Goal: Task Accomplishment & Management: Complete application form

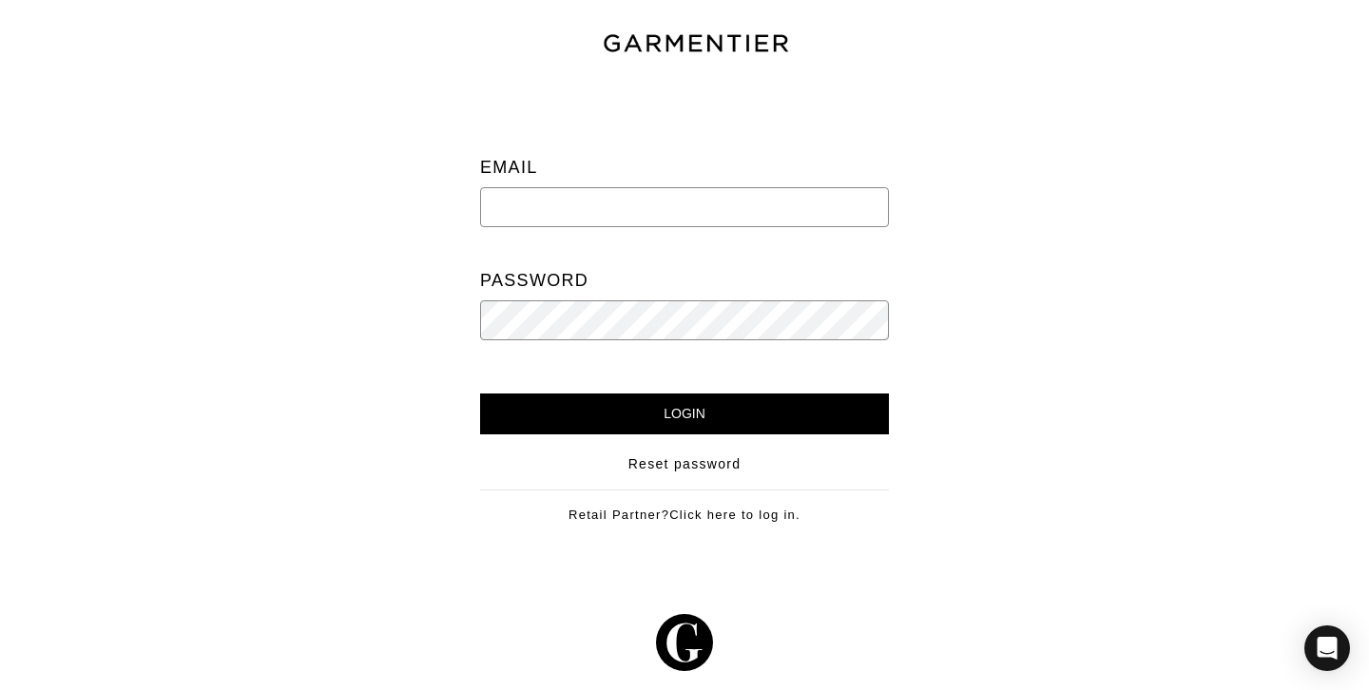
type input "newlands.paula@gmail.com"
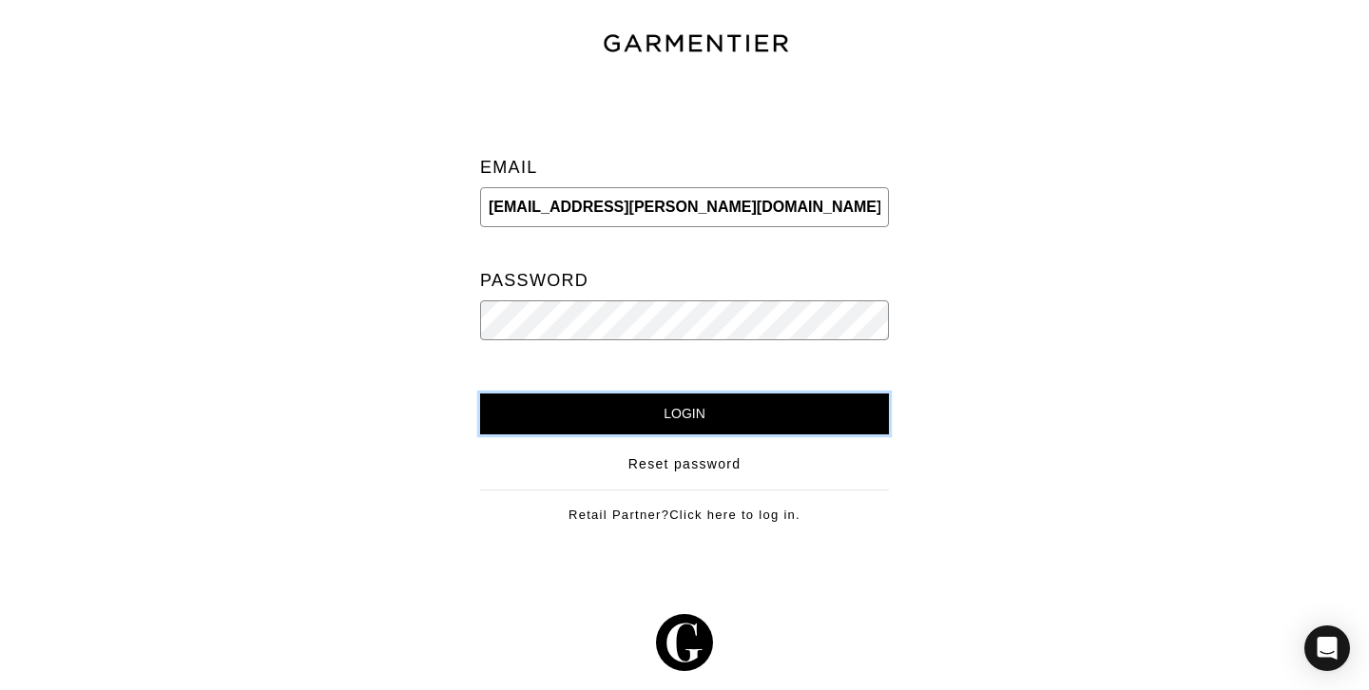
click at [668, 420] on input "Login" at bounding box center [684, 414] width 409 height 41
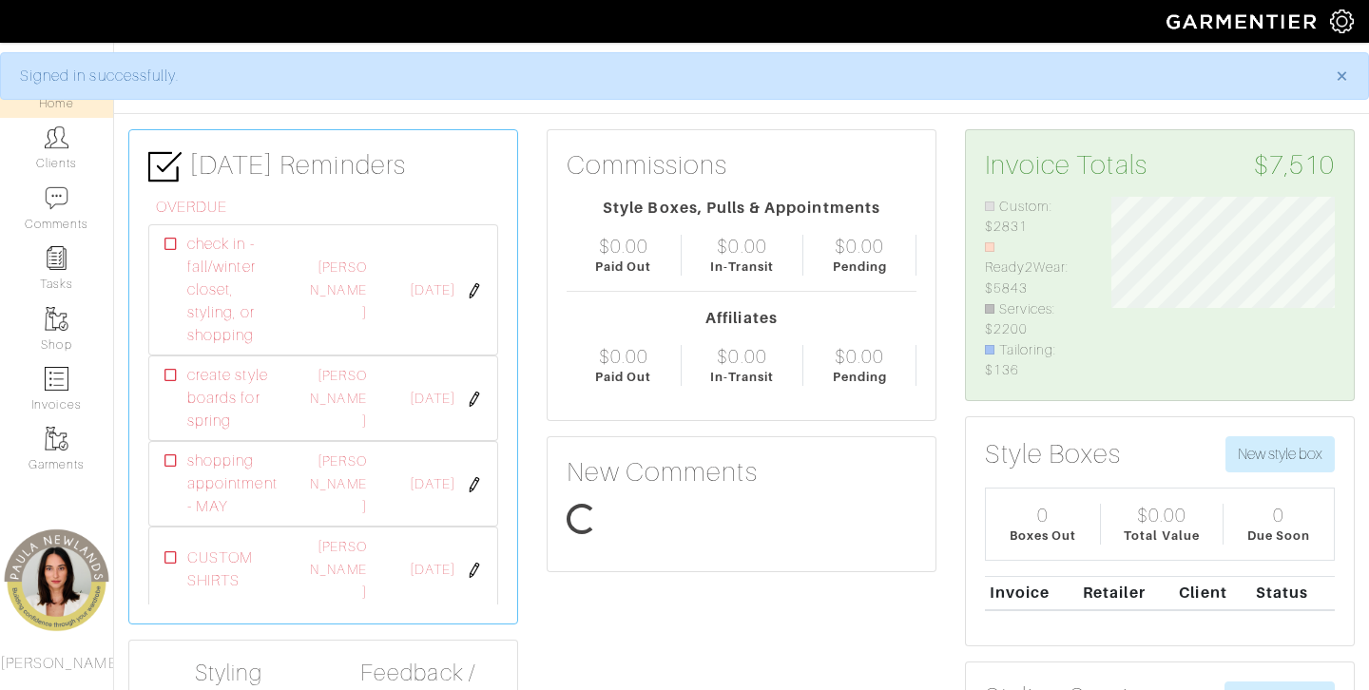
scroll to position [184, 252]
click at [63, 167] on link "Clients" at bounding box center [56, 148] width 113 height 60
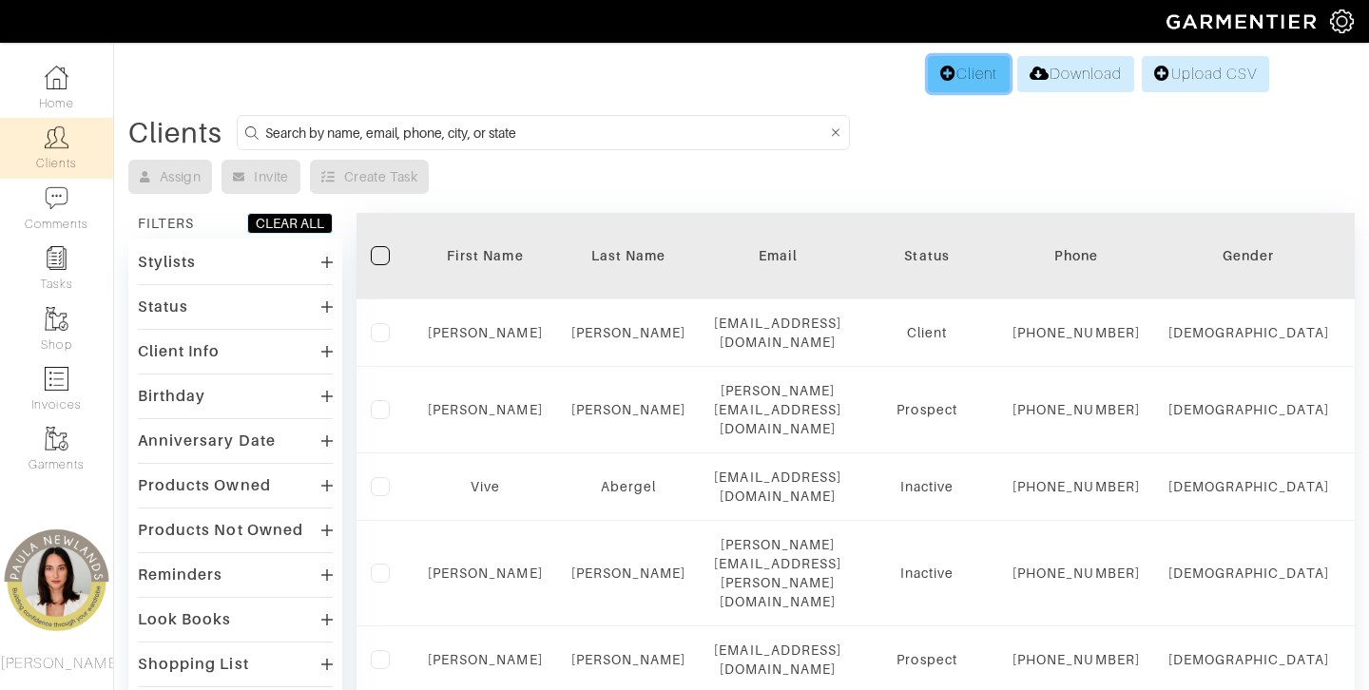
click at [953, 85] on link "Client" at bounding box center [969, 74] width 82 height 36
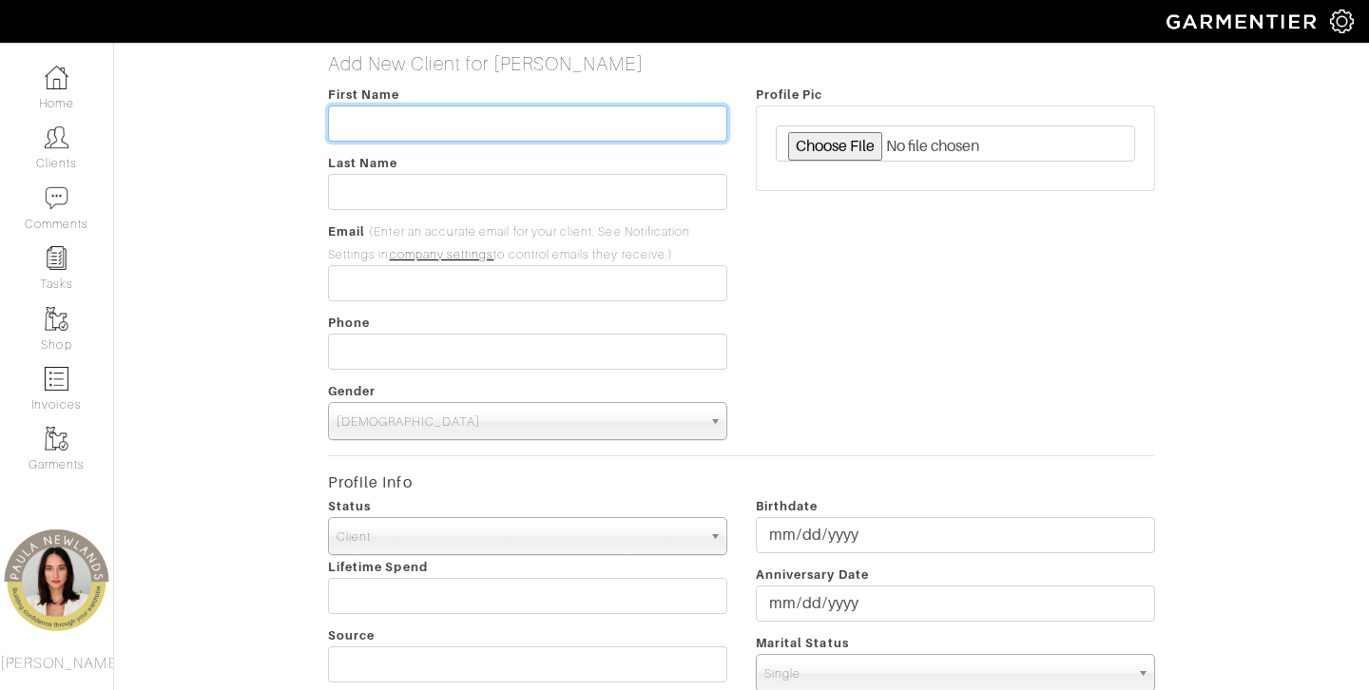
click at [470, 123] on input "text" at bounding box center [527, 124] width 399 height 36
type input "[PERSON_NAME]"
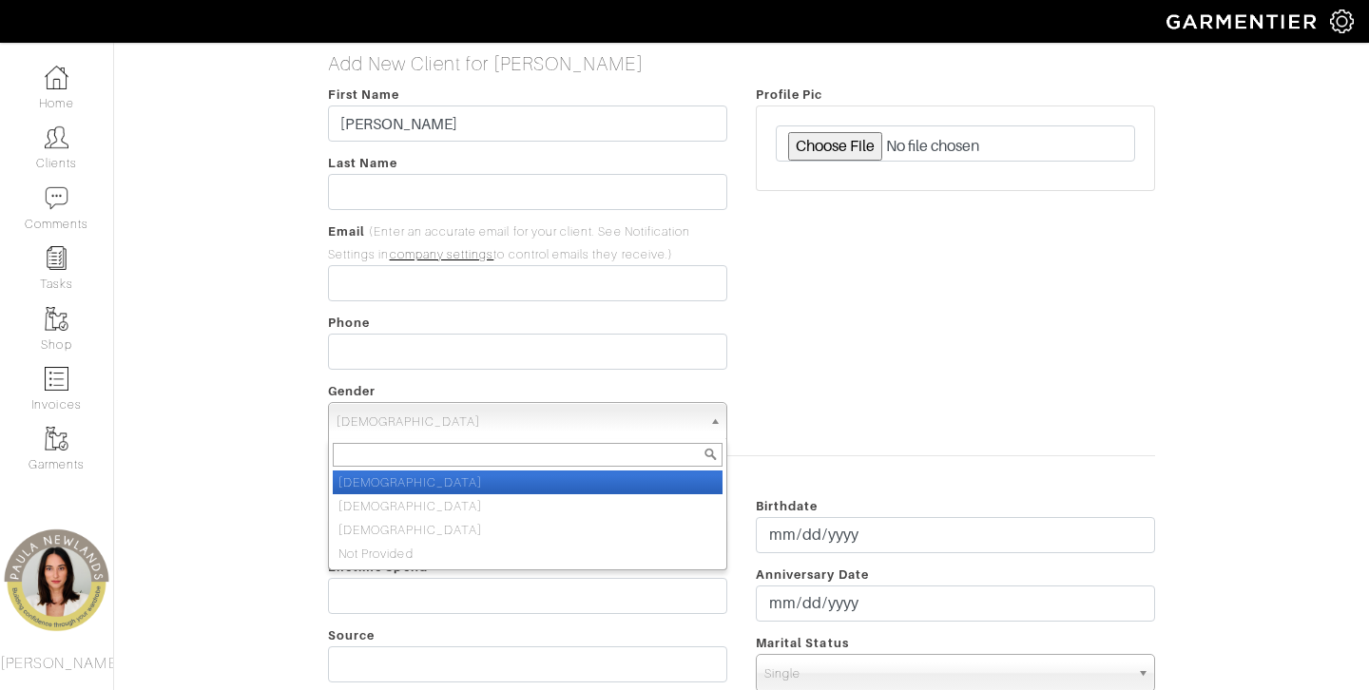
click at [373, 433] on span "Male" at bounding box center [519, 422] width 365 height 38
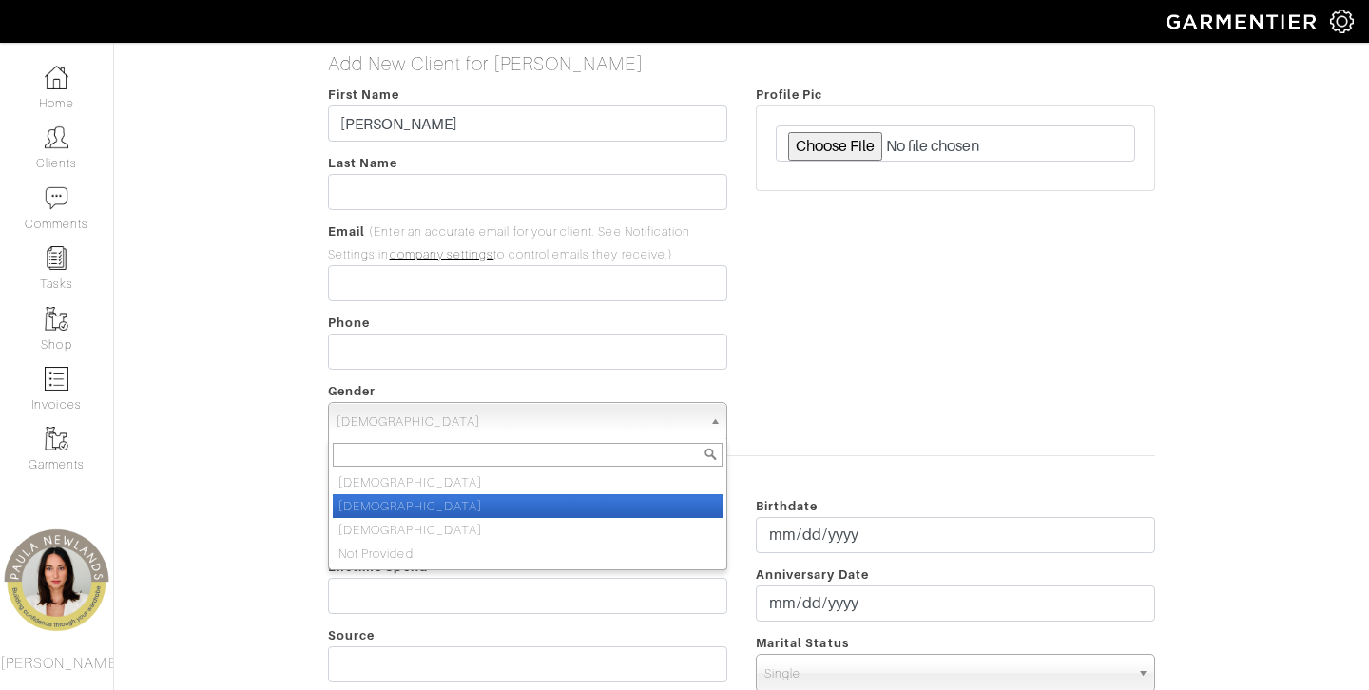
click at [367, 513] on li "Female" at bounding box center [528, 506] width 390 height 24
select select "Female"
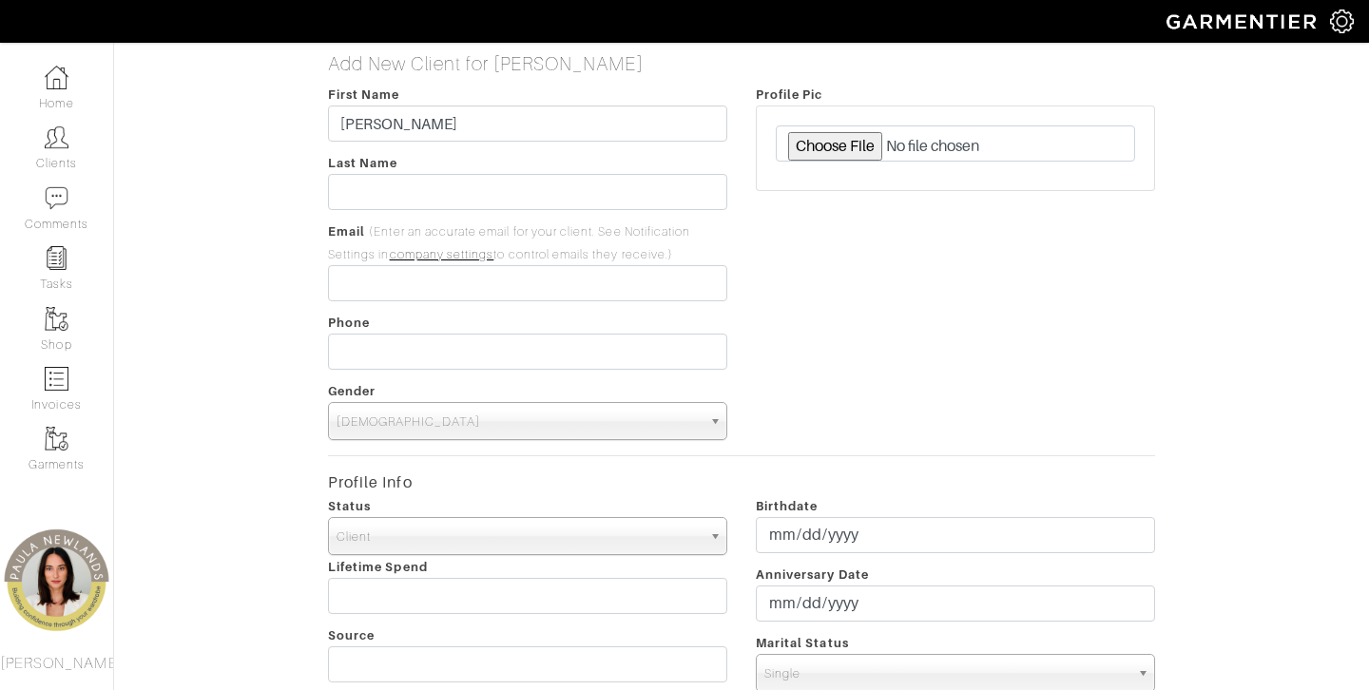
click at [298, 337] on div "Add New Client for Paula Newlands First Name Taylor Last Name Email (Enter an a…" at bounding box center [742, 673] width 1284 height 1242
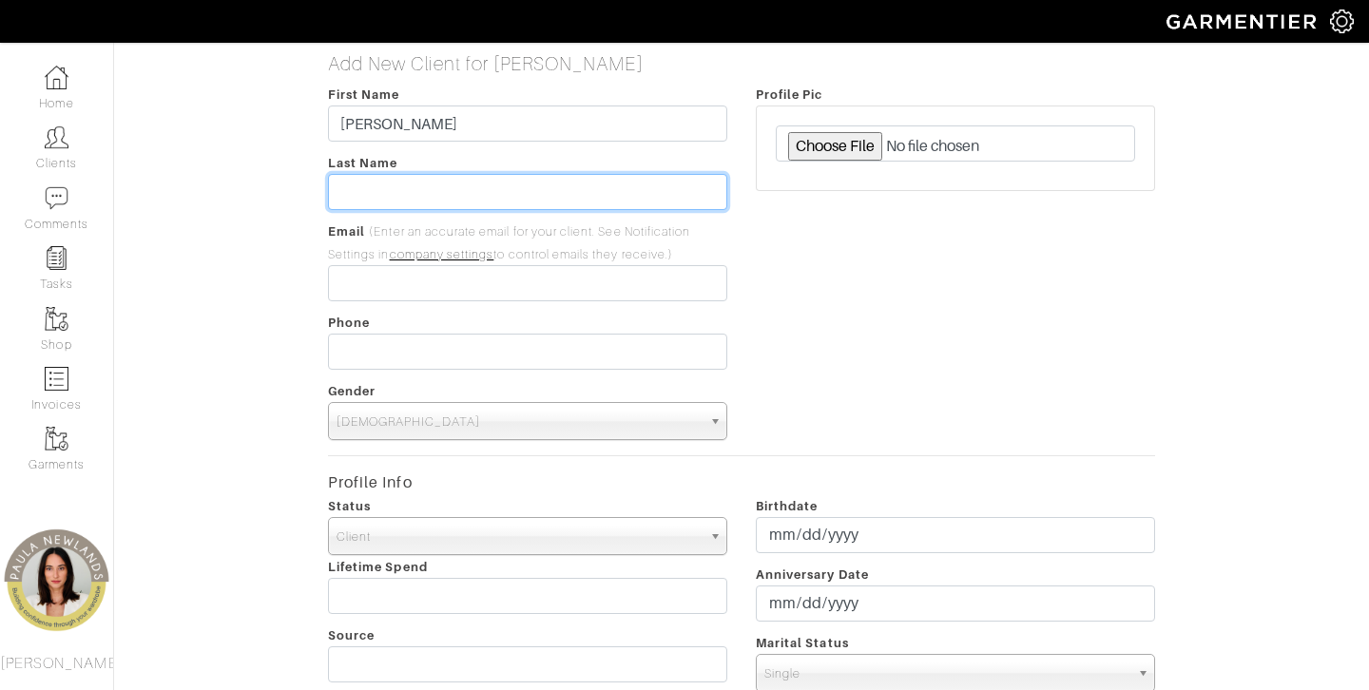
click at [382, 197] on input "text" at bounding box center [527, 192] width 399 height 36
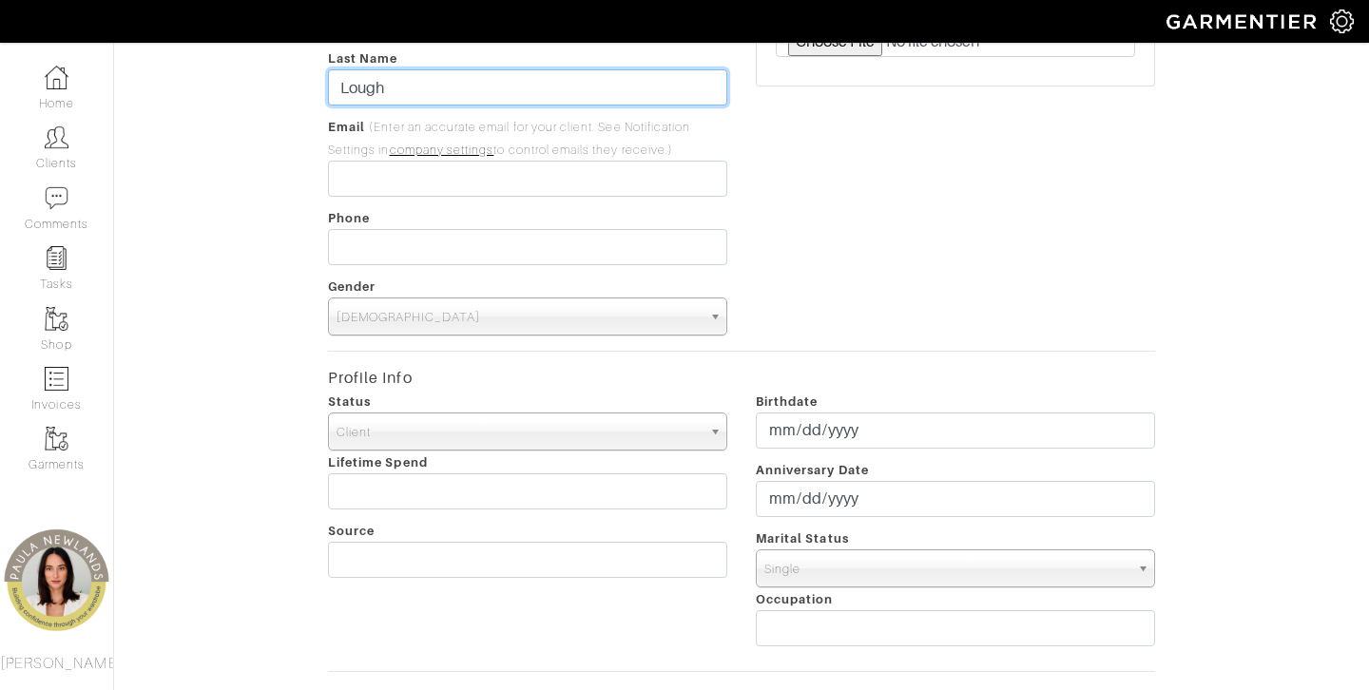
scroll to position [106, 0]
type input "Lough"
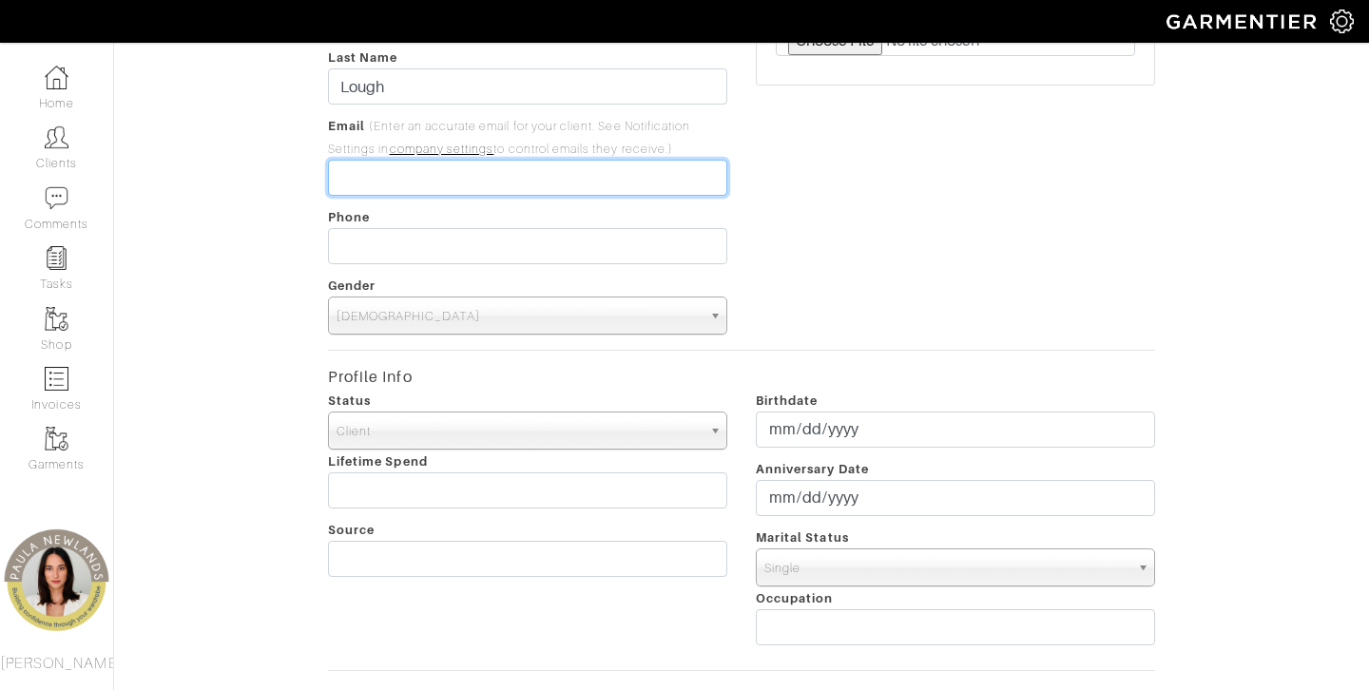
click at [369, 176] on input "email" at bounding box center [527, 178] width 399 height 36
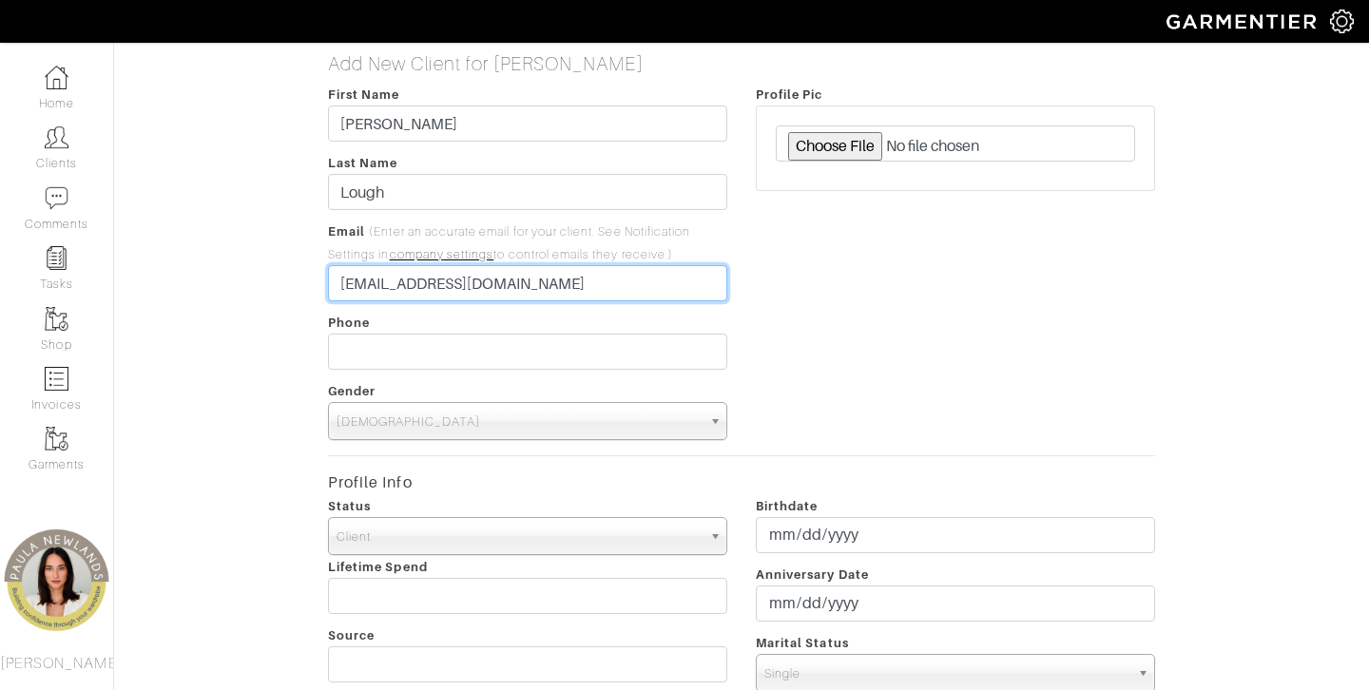
scroll to position [695, 0]
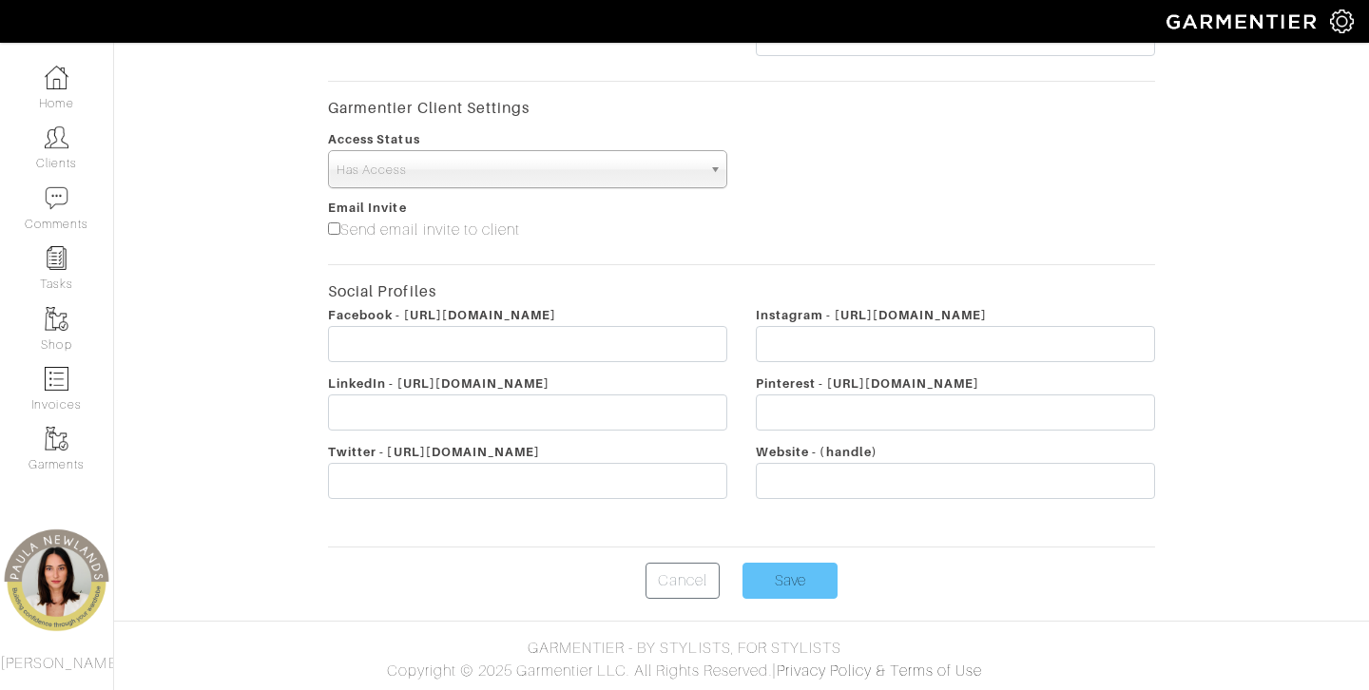
type input "[EMAIL_ADDRESS][DOMAIN_NAME]"
click at [804, 581] on input "Save" at bounding box center [790, 581] width 95 height 36
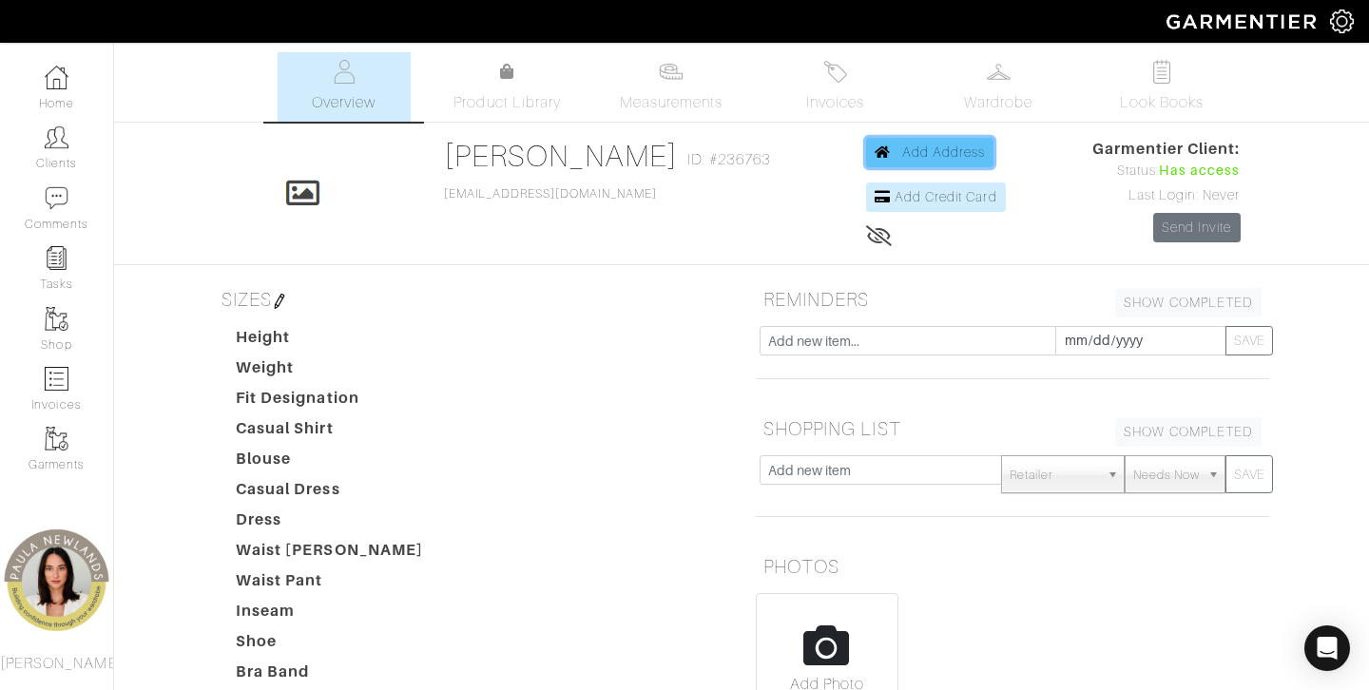
click at [910, 143] on link "Add Address" at bounding box center [930, 152] width 128 height 29
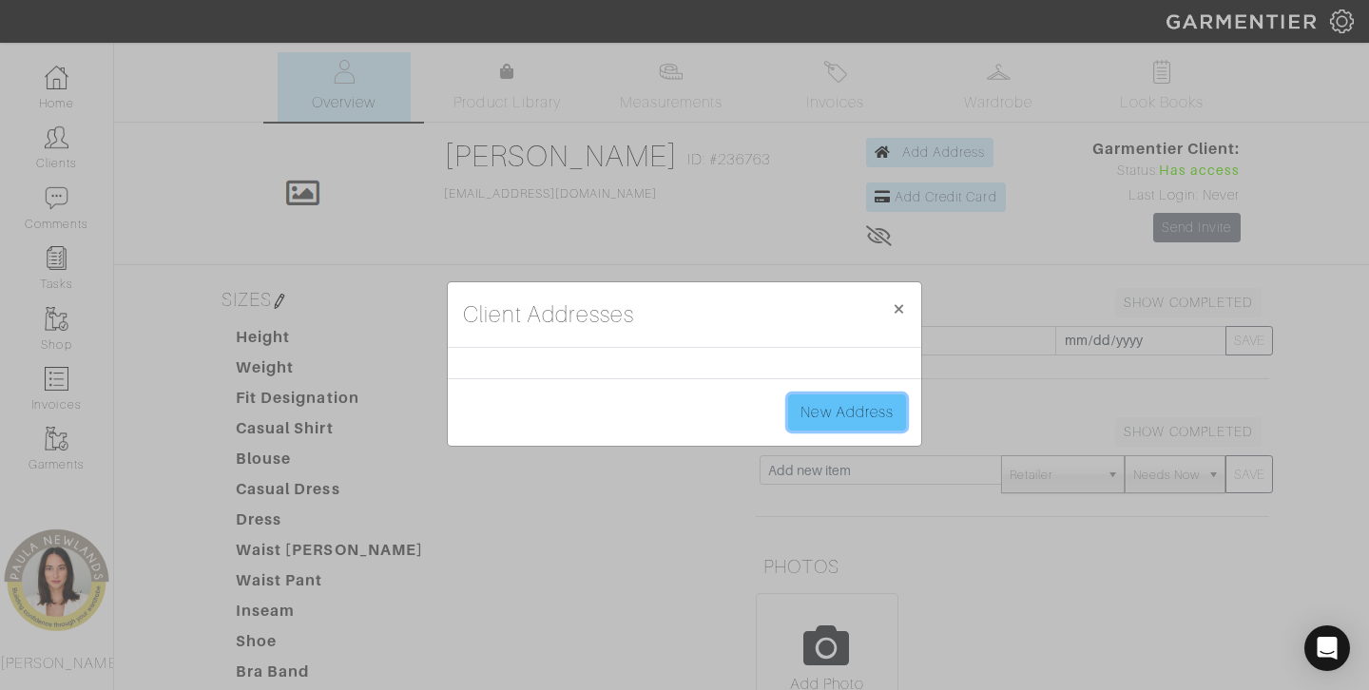
click at [843, 425] on link "New Address" at bounding box center [847, 413] width 118 height 36
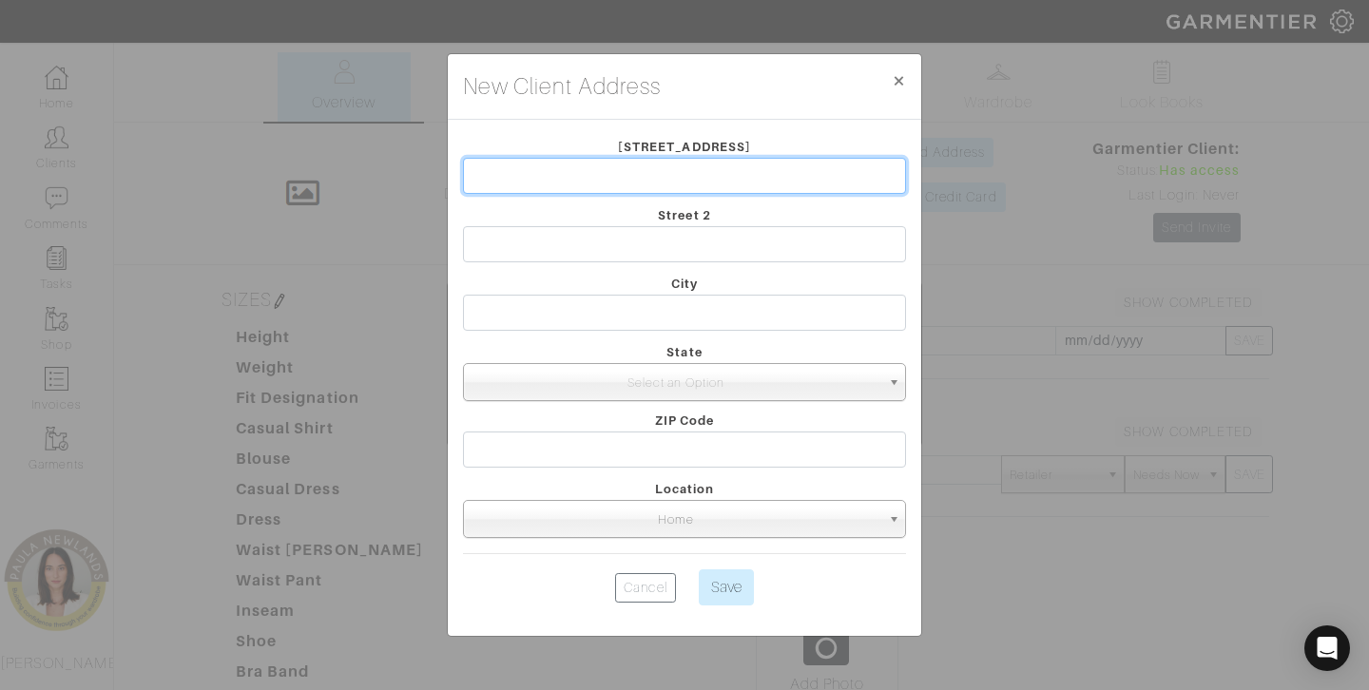
click at [587, 168] on input "text" at bounding box center [684, 176] width 443 height 36
type input "[STREET_ADDRESS][PERSON_NAME]"
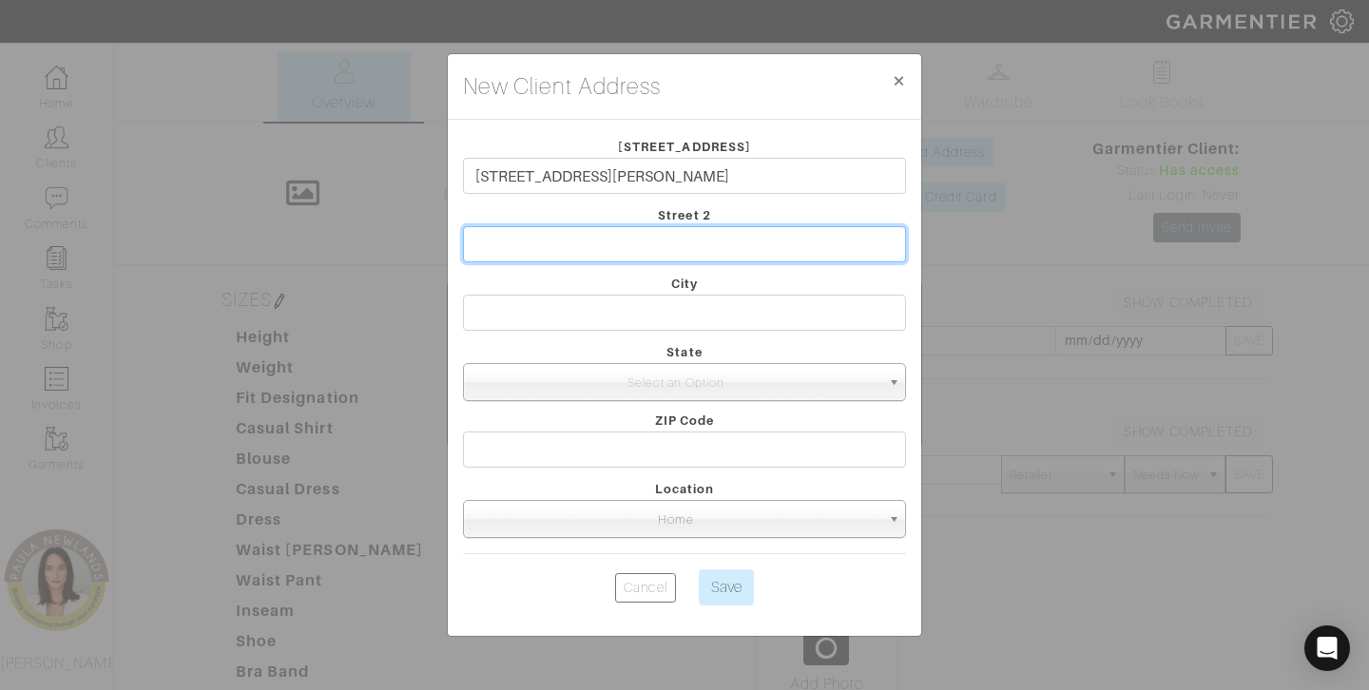
click at [672, 240] on input "text" at bounding box center [684, 244] width 443 height 36
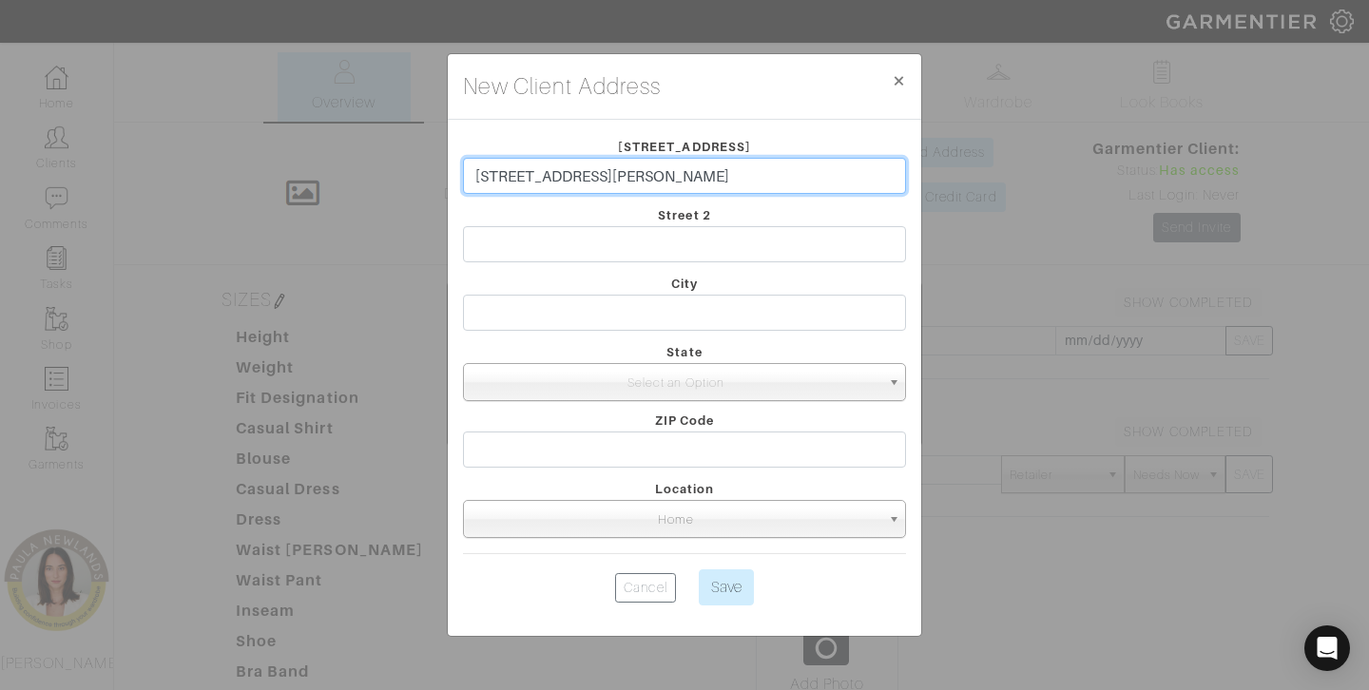
click at [632, 163] on input "[STREET_ADDRESS][PERSON_NAME]" at bounding box center [684, 176] width 443 height 36
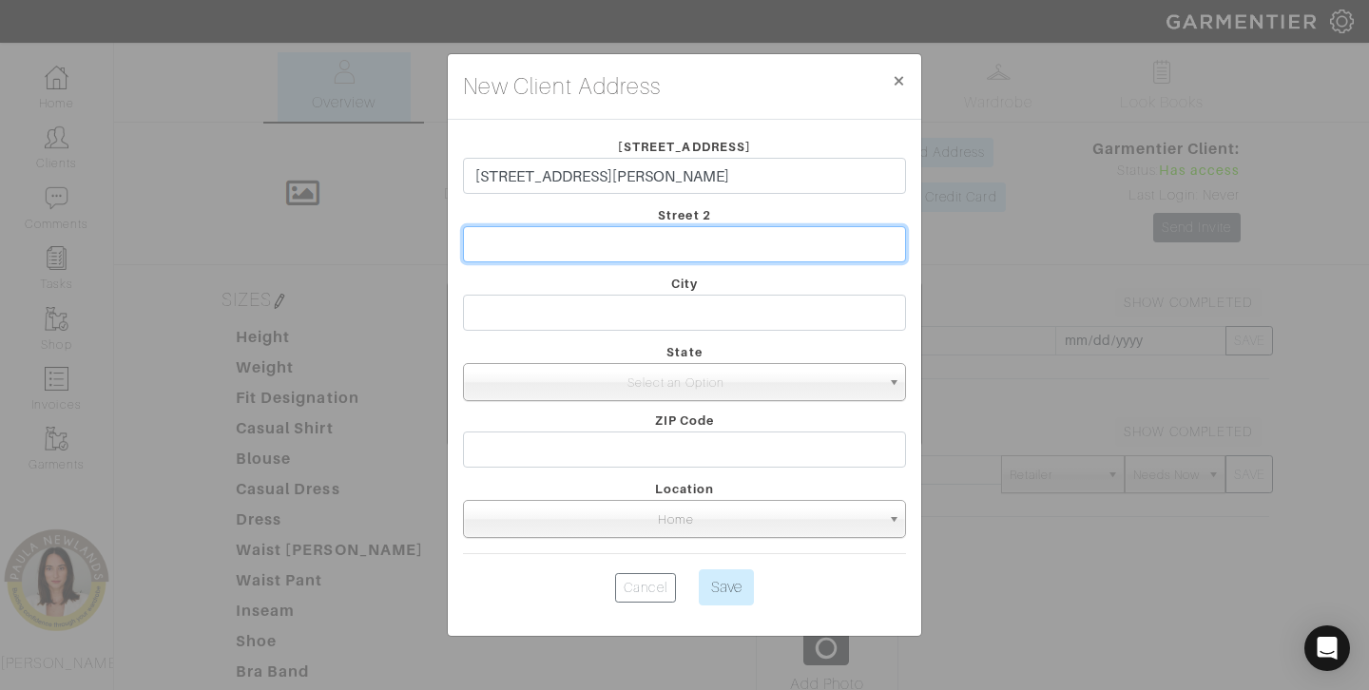
click at [545, 241] on input "text" at bounding box center [684, 244] width 443 height 36
type input "[PERSON_NAME]"
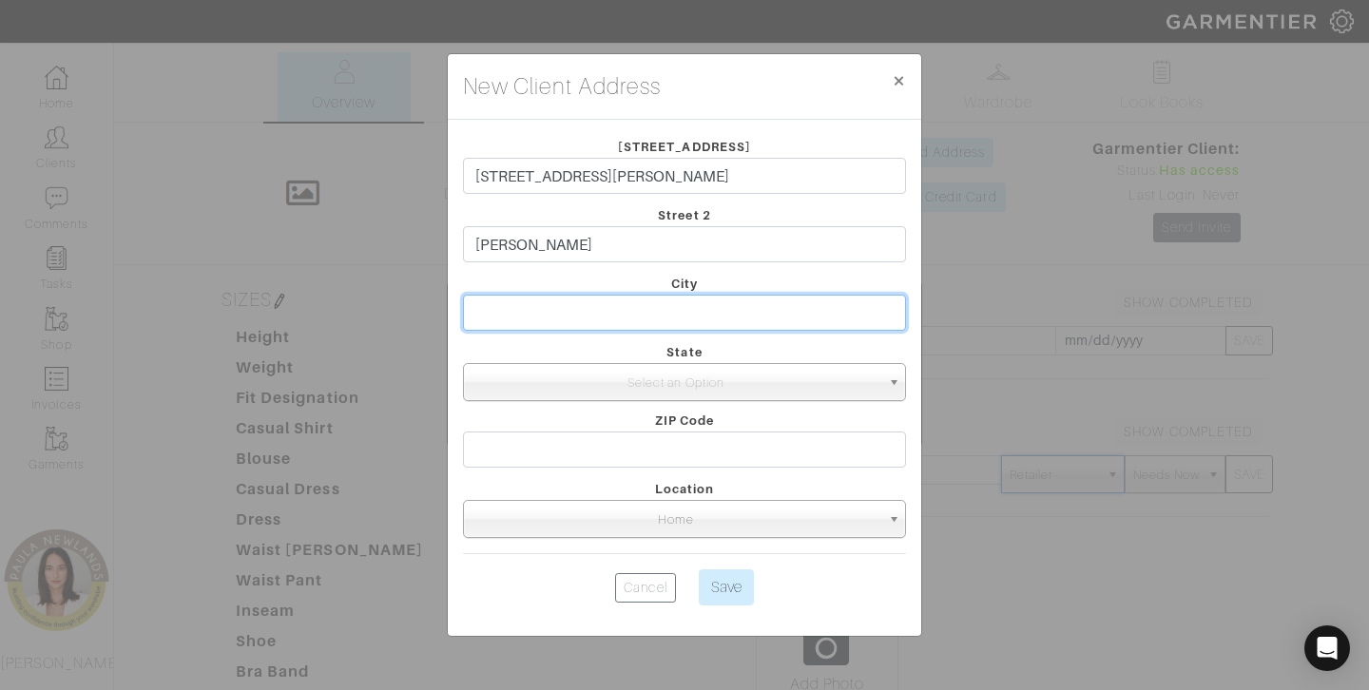
click at [591, 314] on input "text" at bounding box center [684, 313] width 443 height 36
type input "T"
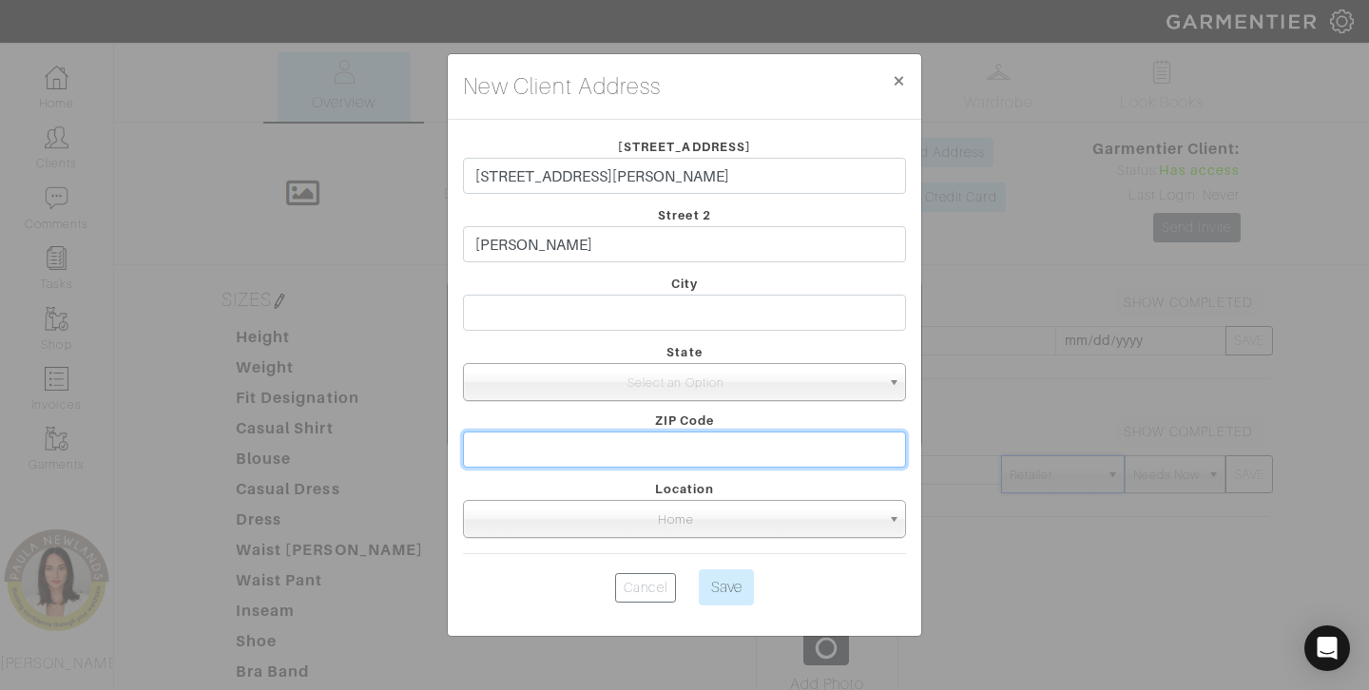
click at [688, 439] on input "text" at bounding box center [684, 450] width 443 height 36
type input "75080"
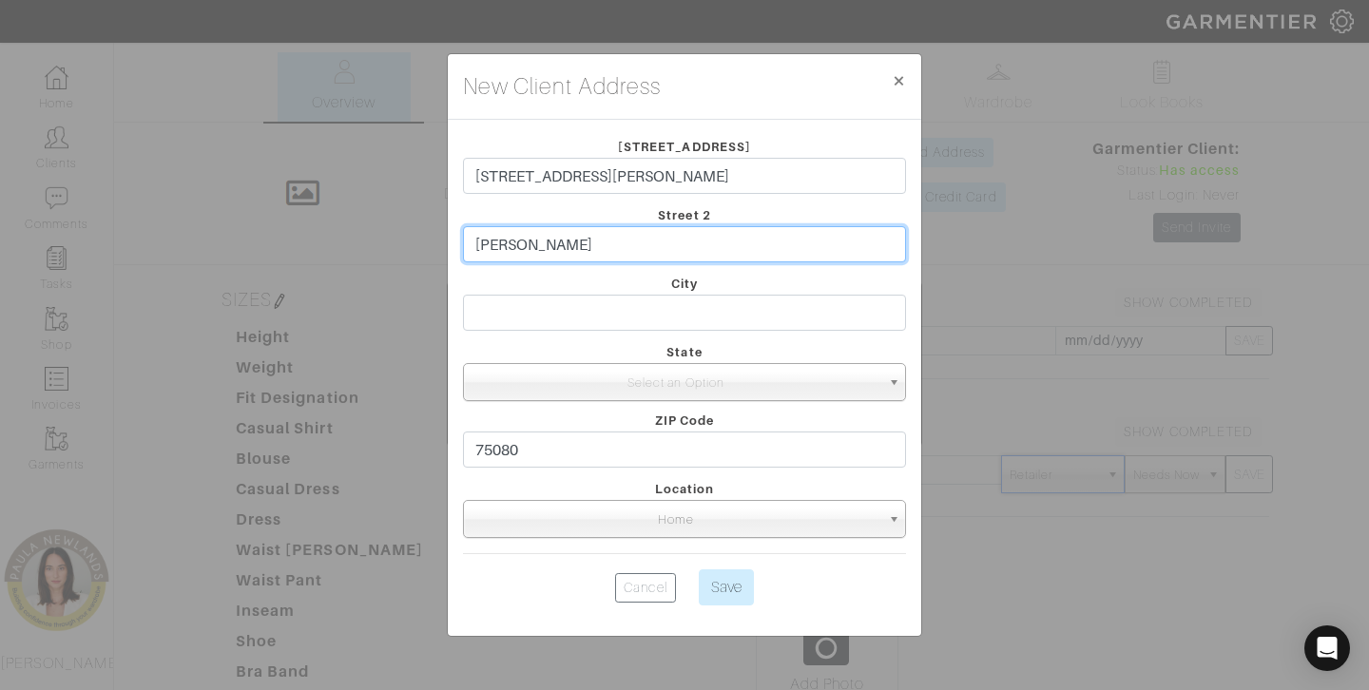
click at [590, 241] on input "[PERSON_NAME]" at bounding box center [684, 244] width 443 height 36
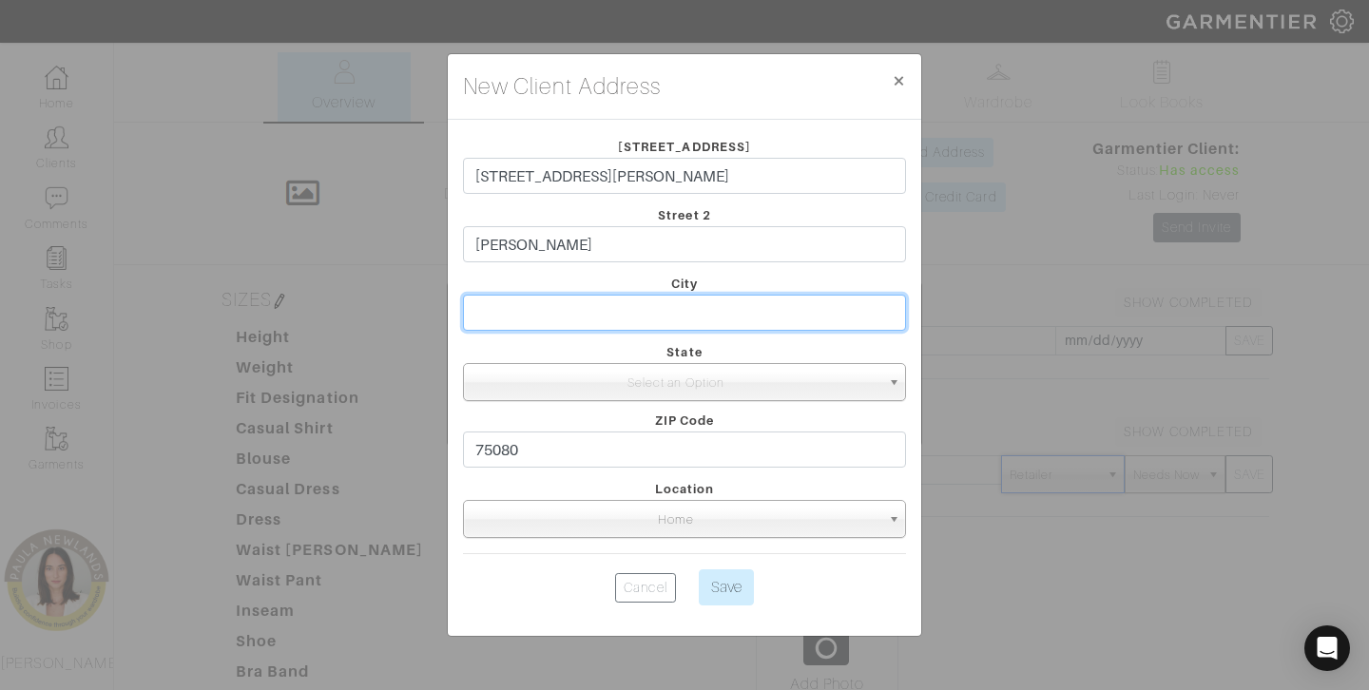
click at [584, 311] on input "text" at bounding box center [684, 313] width 443 height 36
paste input "[PERSON_NAME]"
type input "[PERSON_NAME]"
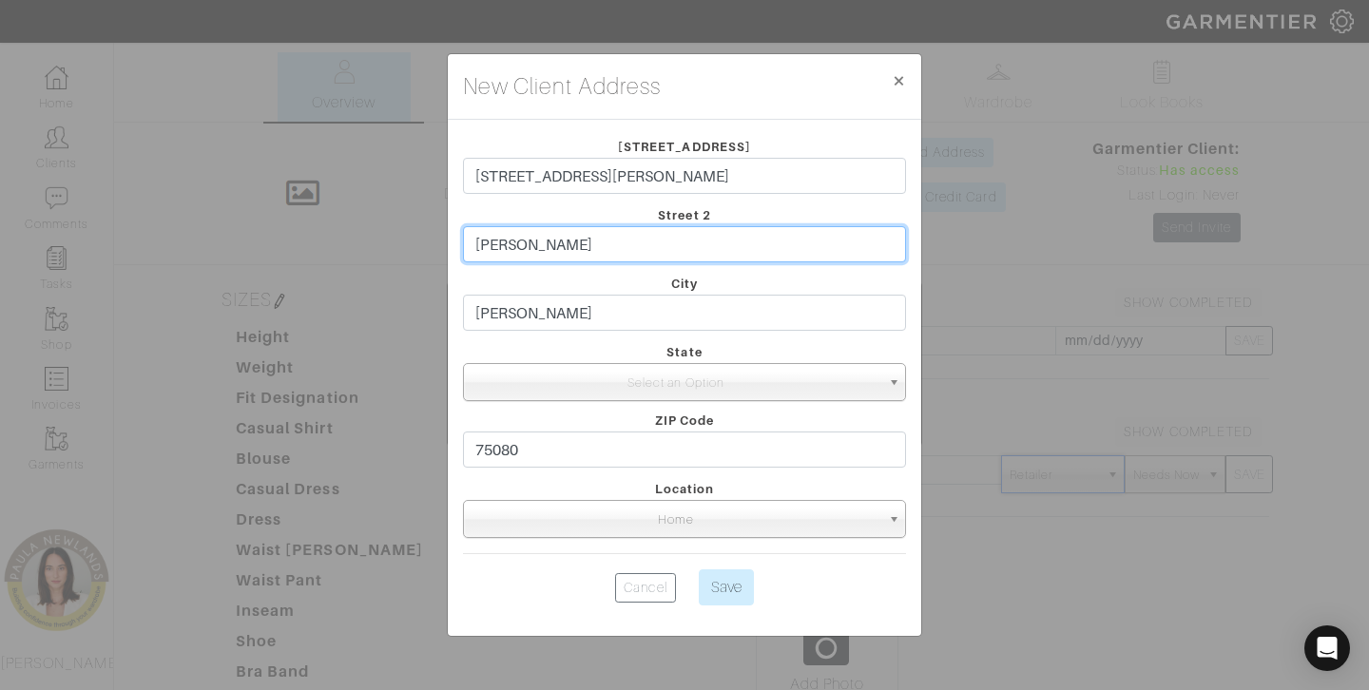
click at [580, 250] on input "[PERSON_NAME]" at bounding box center [684, 244] width 443 height 36
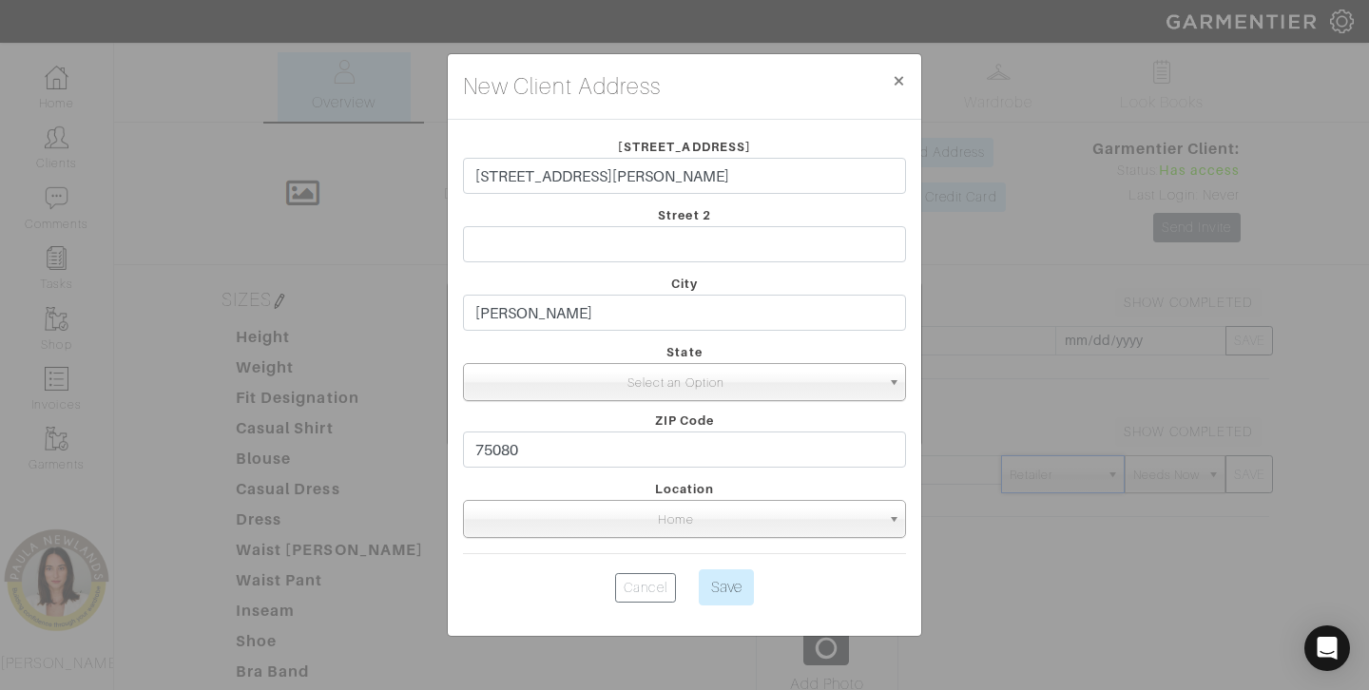
click at [709, 371] on span "Select an Option" at bounding box center [676, 383] width 409 height 38
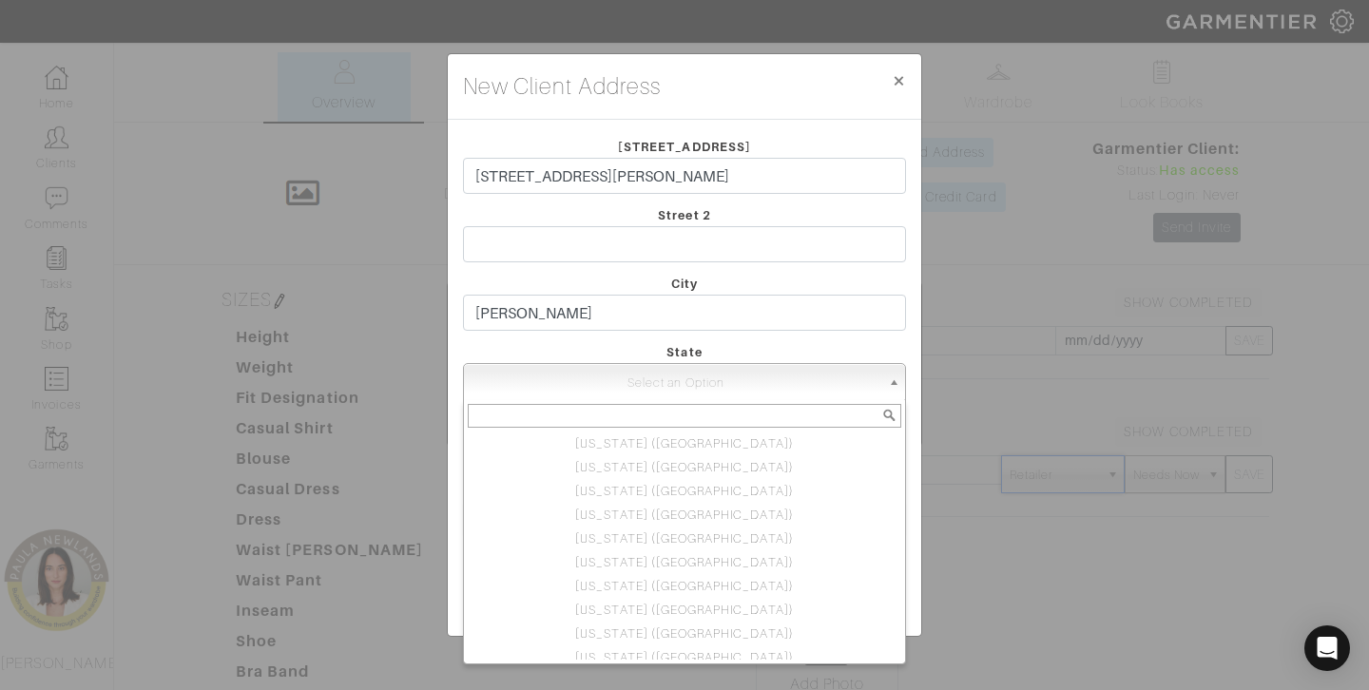
click at [724, 425] on input "text" at bounding box center [685, 416] width 434 height 24
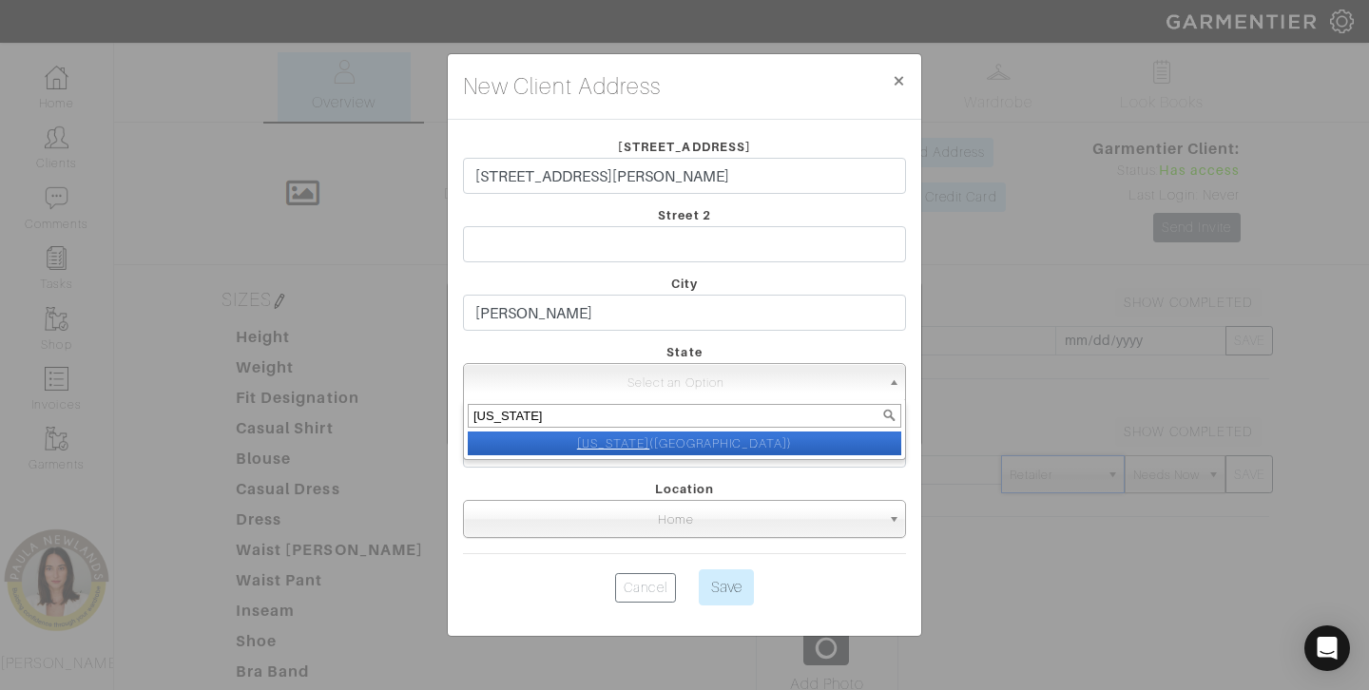
type input "[US_STATE]"
click at [734, 435] on li "[US_STATE] ([GEOGRAPHIC_DATA])" at bounding box center [685, 444] width 434 height 24
select select "44"
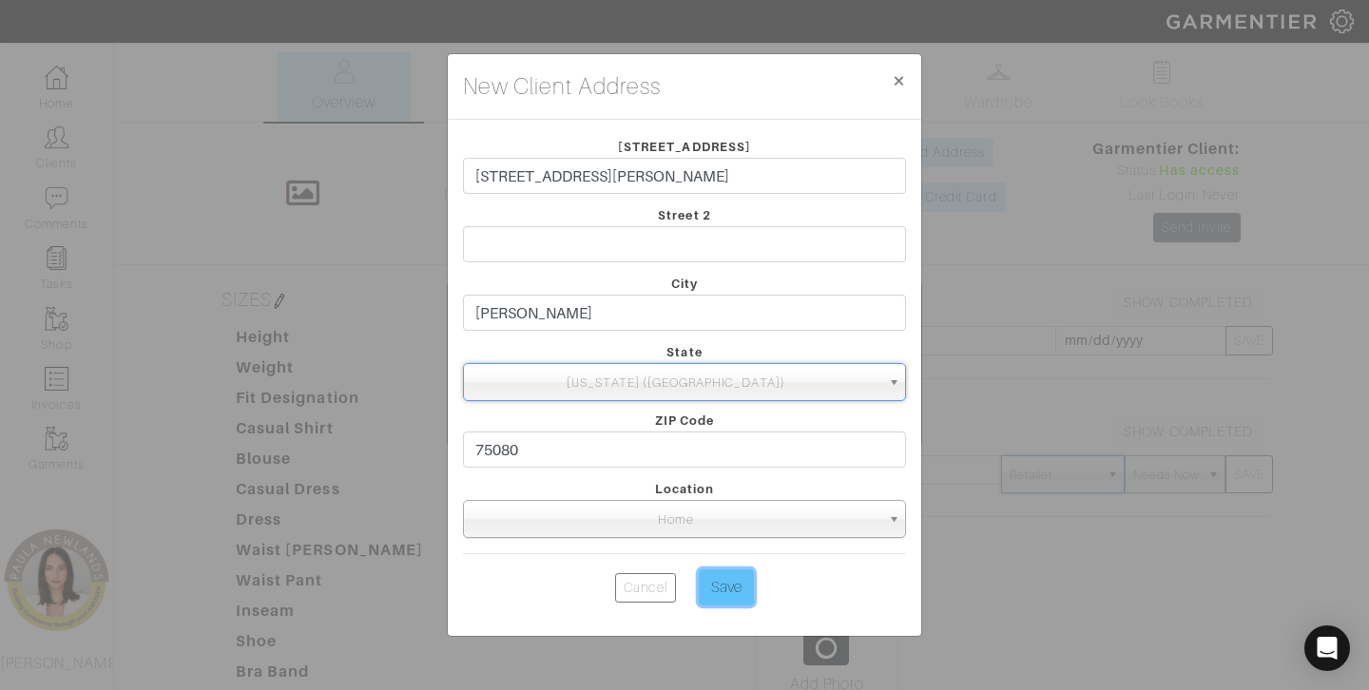
click at [726, 577] on input "Save" at bounding box center [726, 588] width 55 height 36
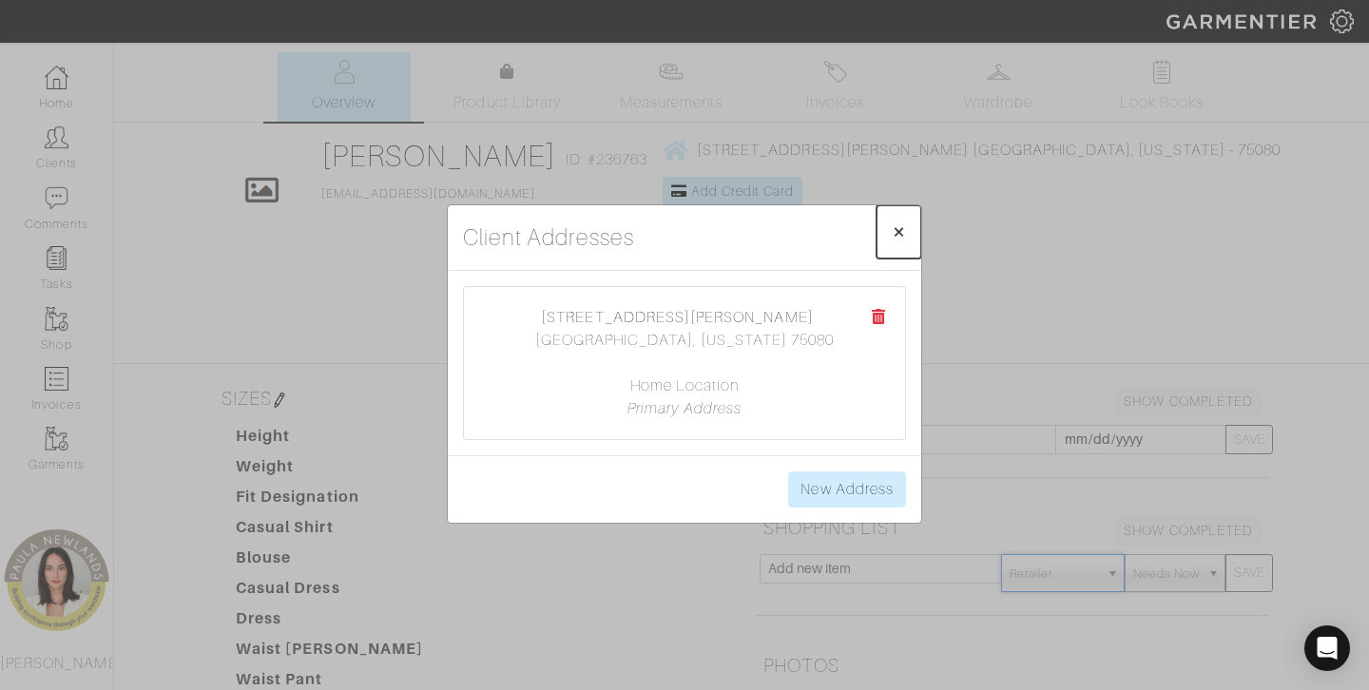
click at [900, 225] on span "×" at bounding box center [899, 232] width 14 height 26
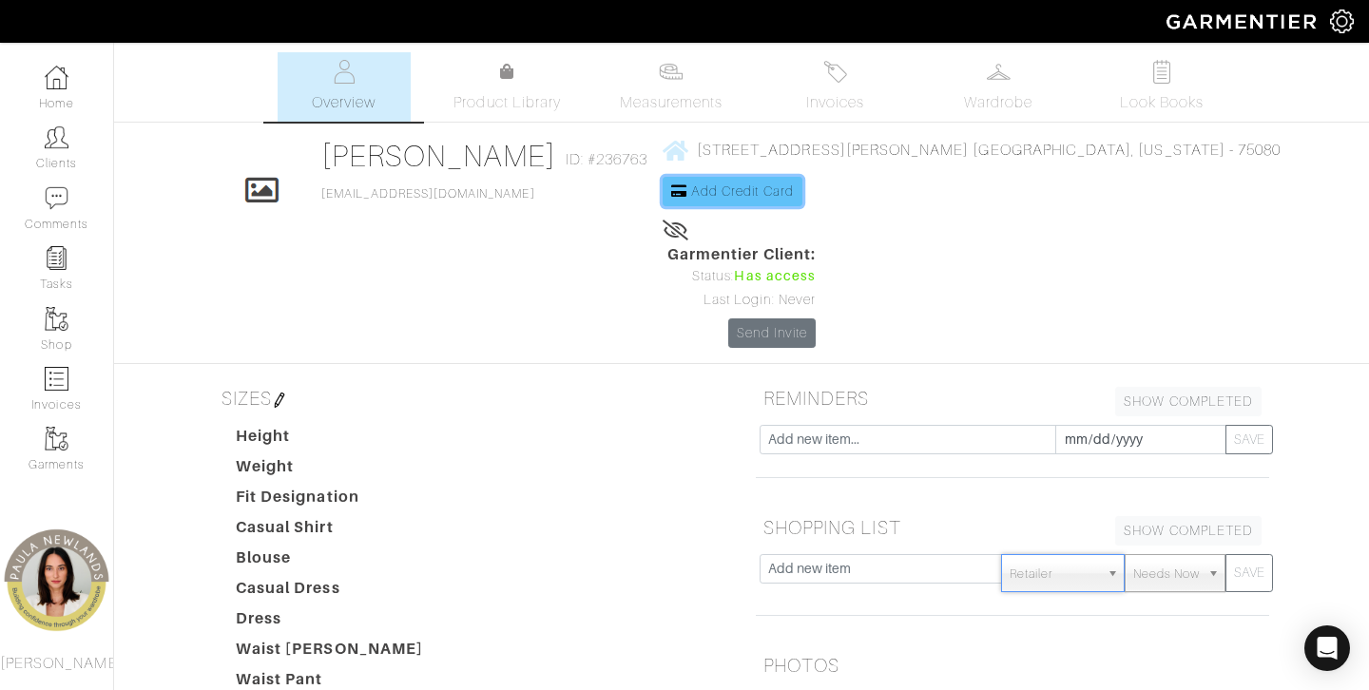
click at [780, 199] on span "Add Credit Card" at bounding box center [742, 191] width 103 height 15
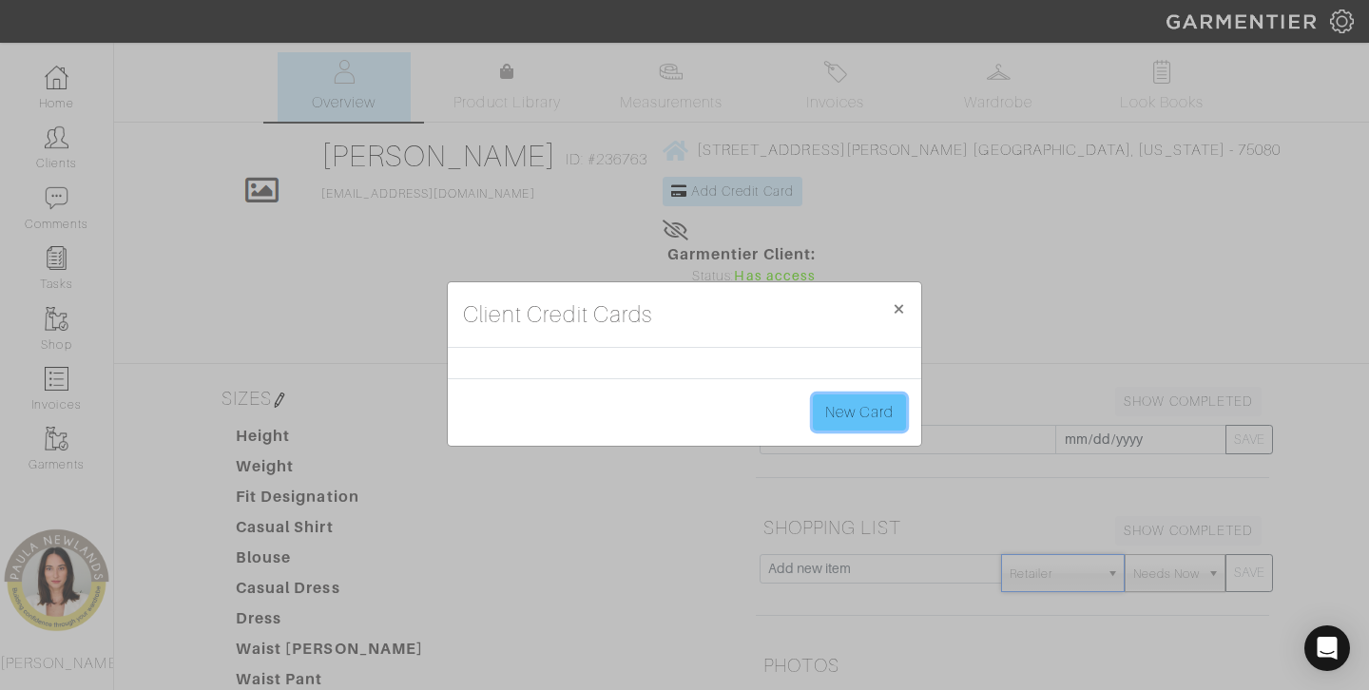
click at [868, 418] on link "New Card" at bounding box center [859, 413] width 93 height 36
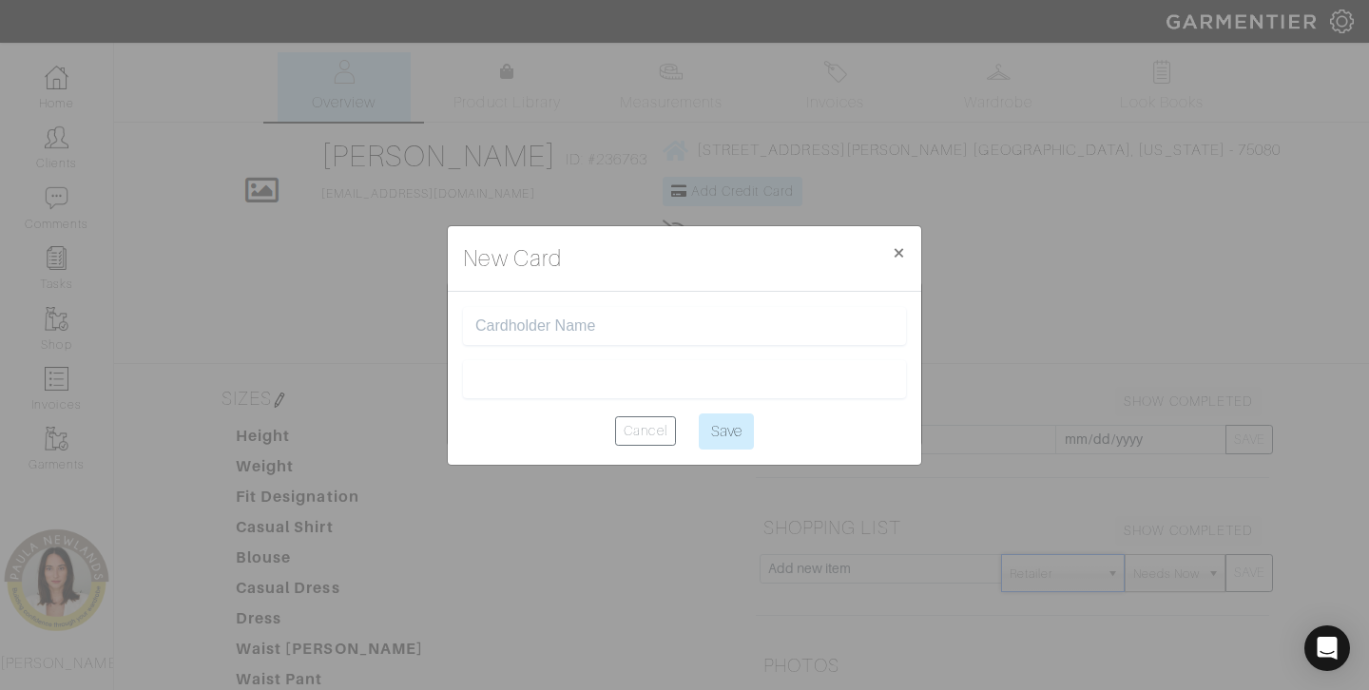
click at [578, 328] on input "text" at bounding box center [684, 327] width 418 height 18
click at [586, 404] on form "Cancel Save" at bounding box center [684, 378] width 443 height 143
click at [743, 427] on input "Save" at bounding box center [726, 432] width 55 height 36
click at [636, 324] on input "text" at bounding box center [684, 327] width 418 height 18
type input "[PERSON_NAME]"
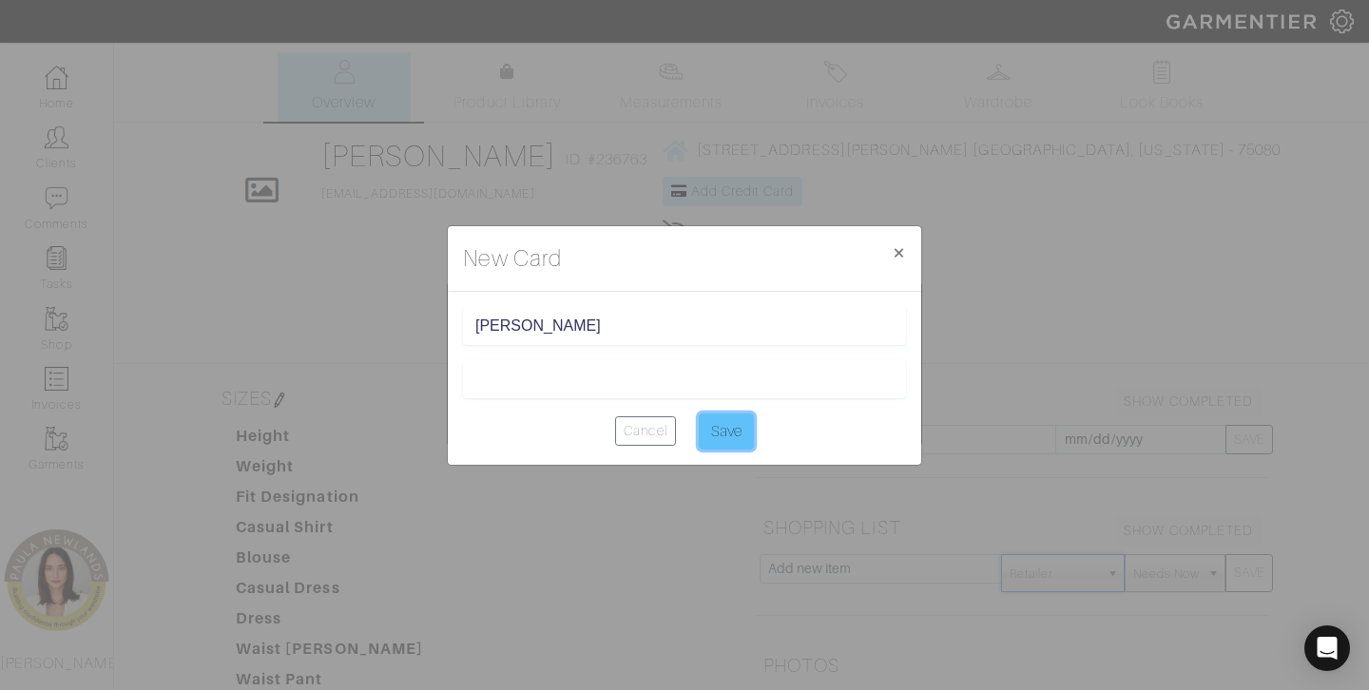
click at [735, 423] on input "Save" at bounding box center [726, 432] width 55 height 36
type input "Saving..."
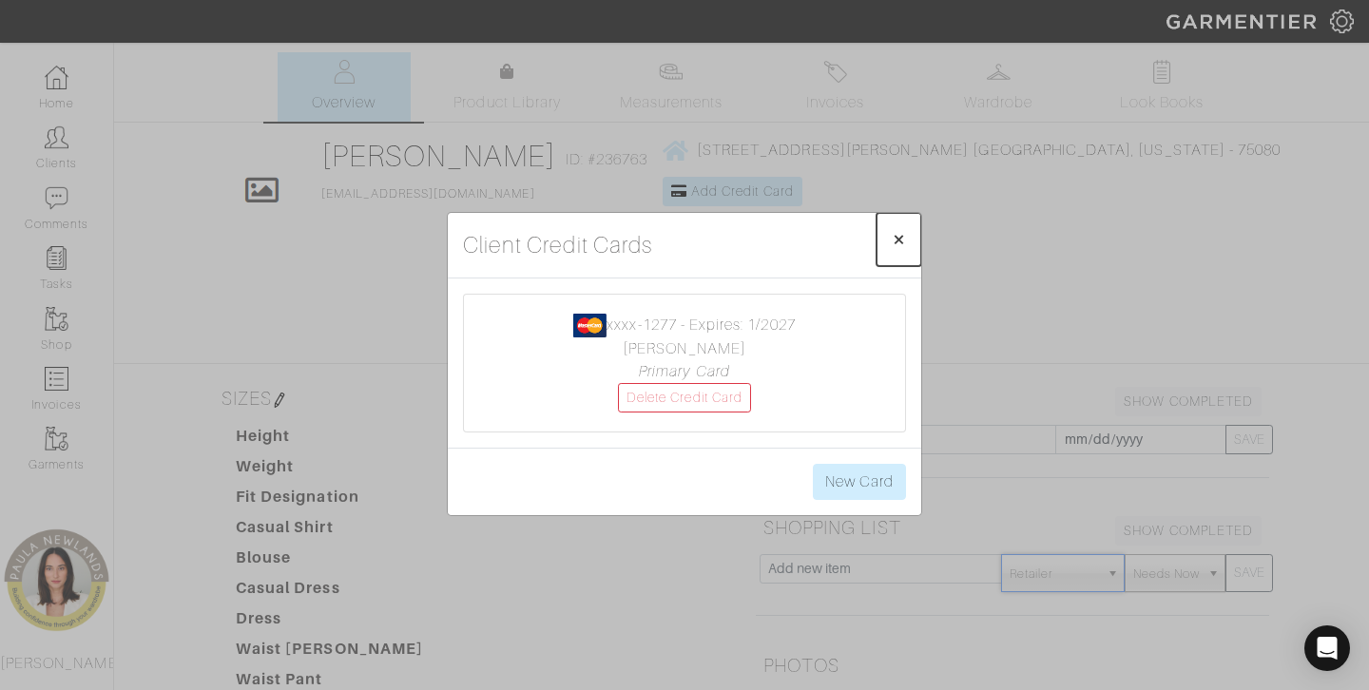
click at [901, 236] on span "×" at bounding box center [899, 239] width 14 height 26
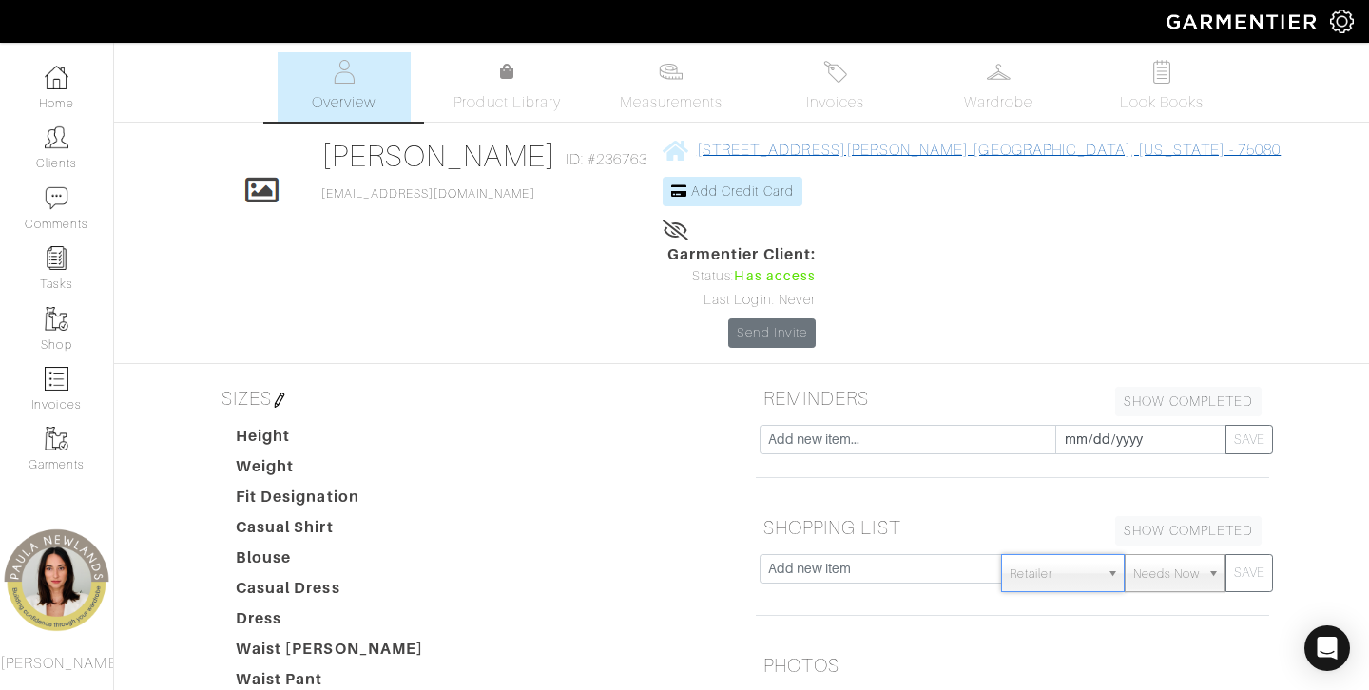
click at [737, 151] on span "[STREET_ADDRESS][PERSON_NAME] [GEOGRAPHIC_DATA], [US_STATE] - 75080" at bounding box center [989, 150] width 584 height 17
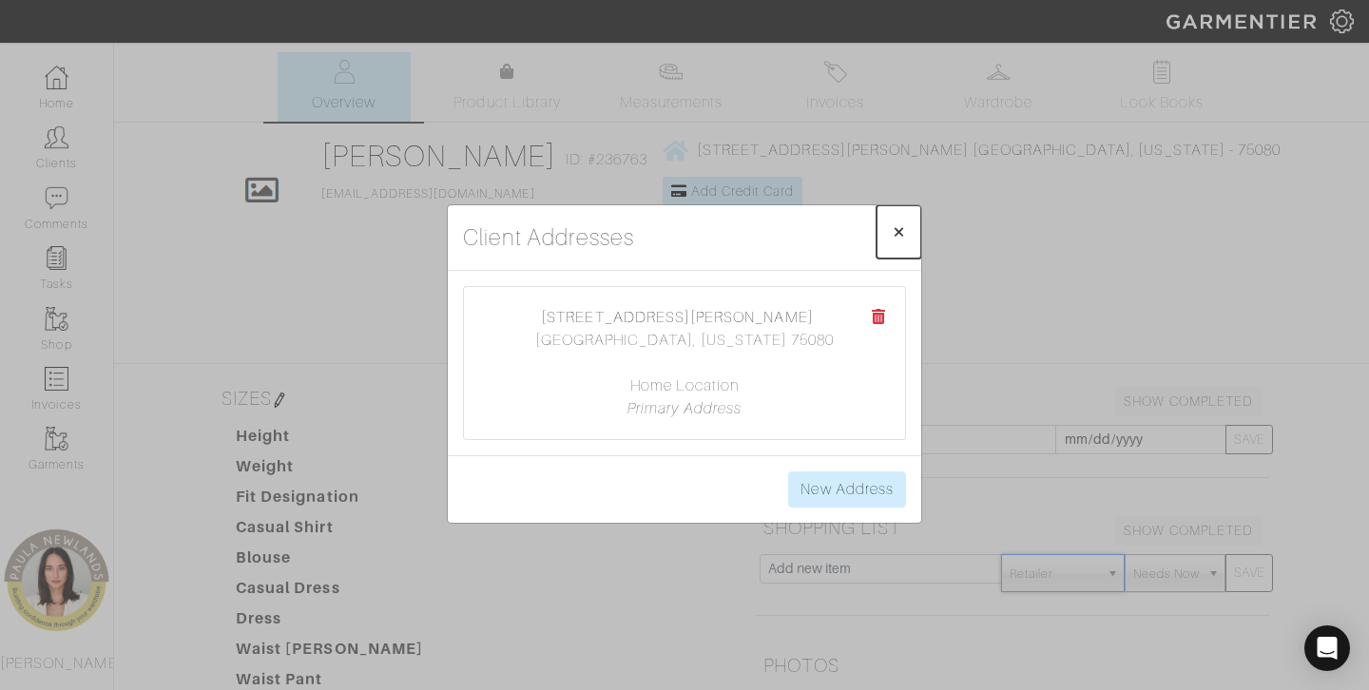
click at [900, 217] on button "× Close" at bounding box center [899, 231] width 45 height 53
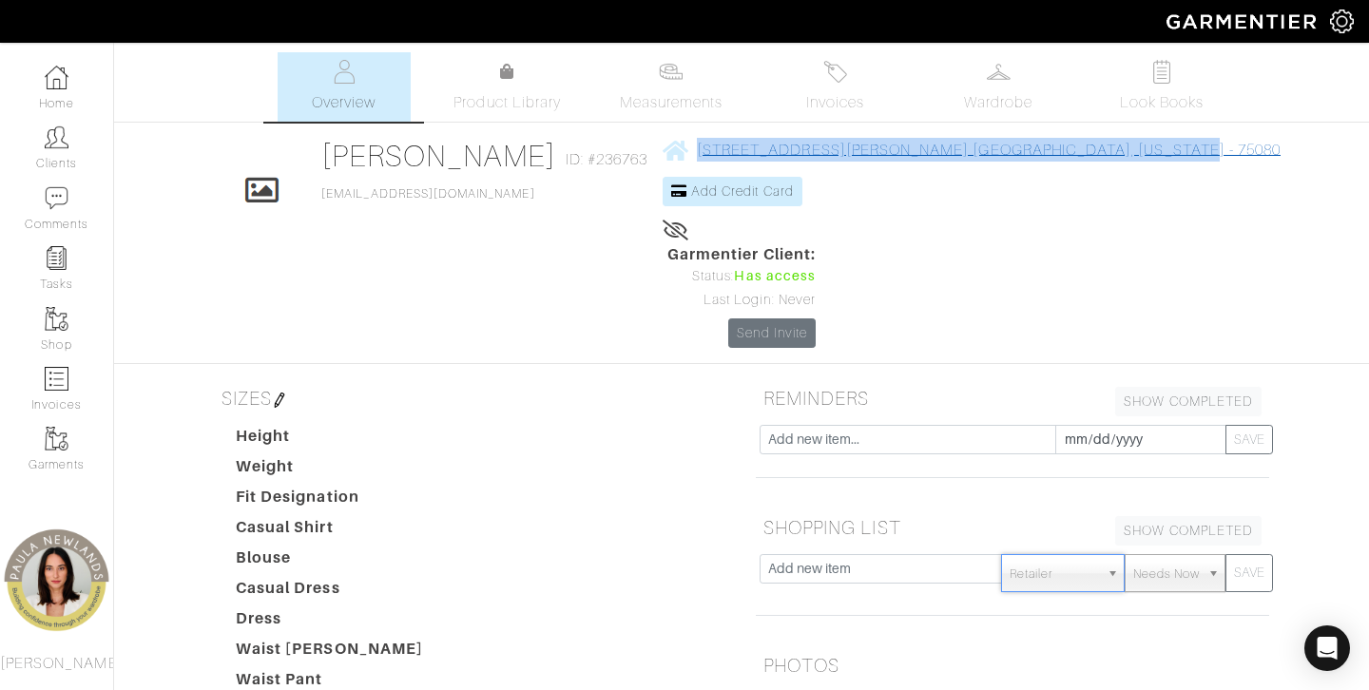
drag, startPoint x: 1085, startPoint y: 150, endPoint x: 729, endPoint y: 149, distance: 355.6
click at [728, 149] on div "Click To Edit [PERSON_NAME] ID: #236763 [EMAIL_ADDRESS][DOMAIN_NAME] [STREET_AD…" at bounding box center [742, 243] width 1084 height 210
copy span "[STREET_ADDRESS][PERSON_NAME][US_STATE]"
